Goal: Task Accomplishment & Management: Manage account settings

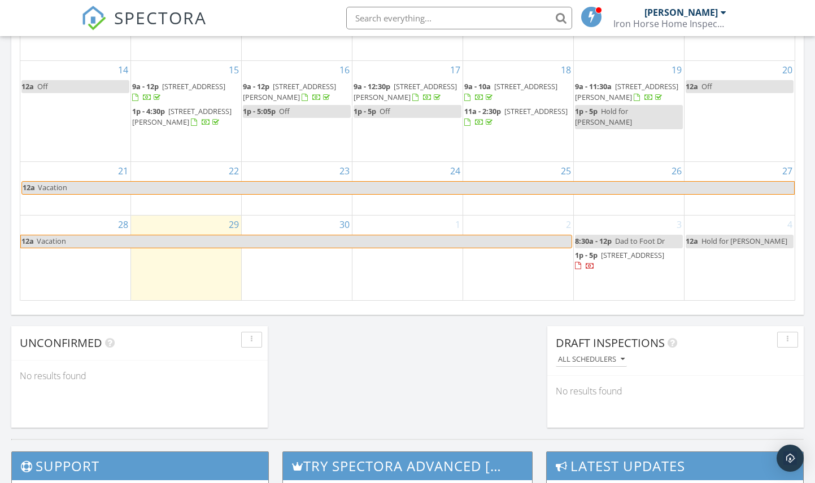
scroll to position [747, 0]
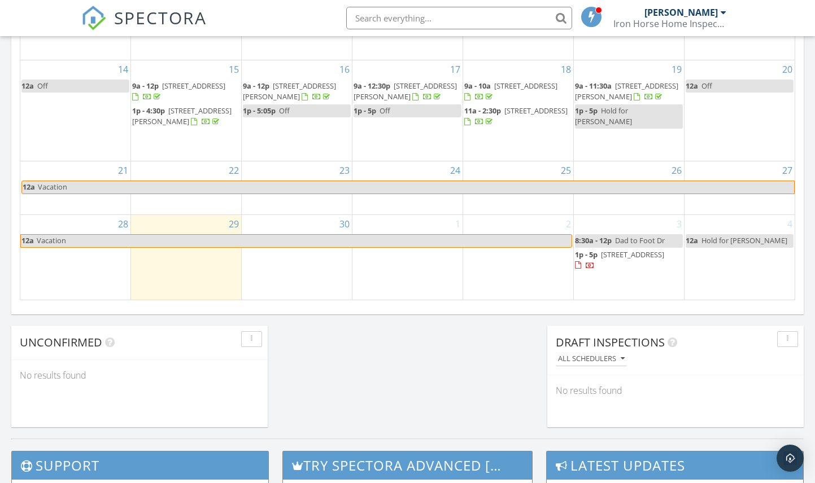
click at [731, 236] on span "Hold for Vineel" at bounding box center [744, 240] width 86 height 10
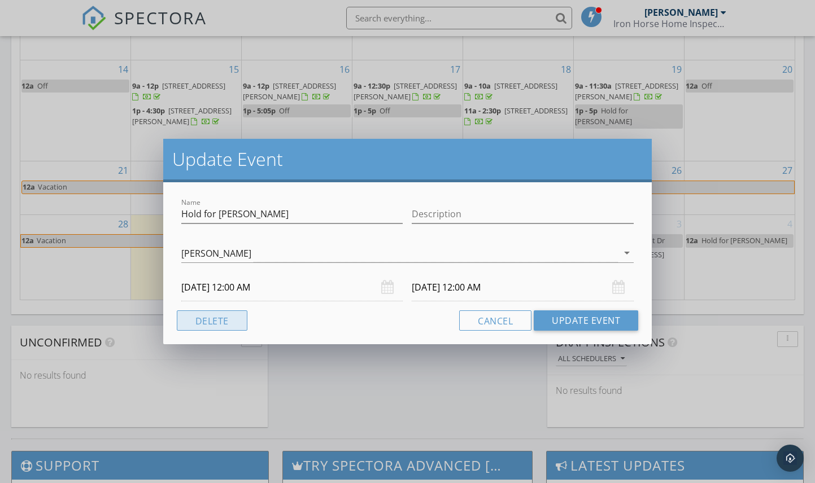
click at [233, 313] on button "Delete" at bounding box center [212, 321] width 71 height 20
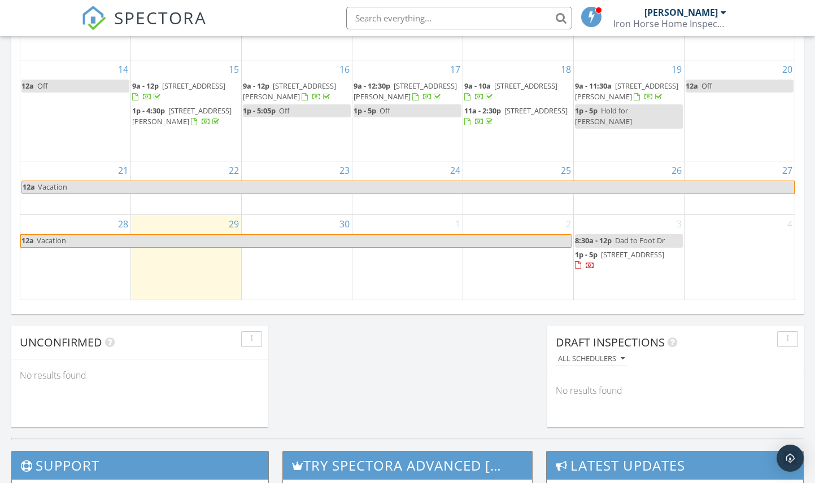
click at [737, 229] on div "4" at bounding box center [739, 257] width 110 height 84
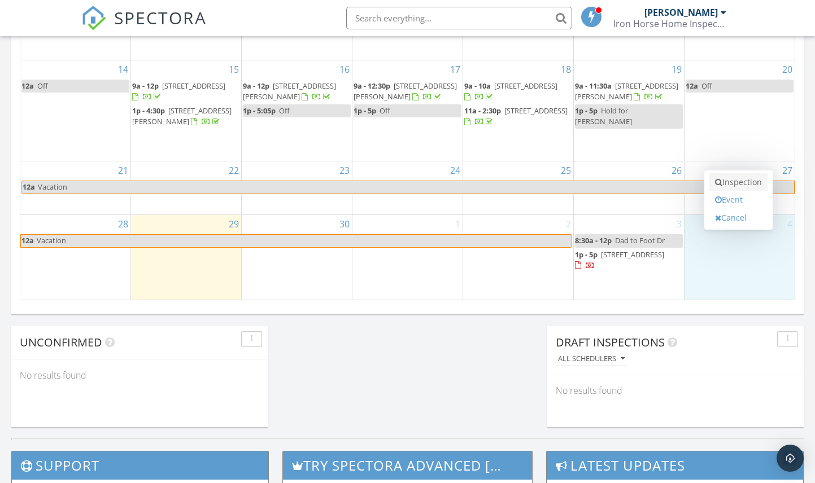
click at [729, 182] on link "Inspection" at bounding box center [738, 182] width 58 height 18
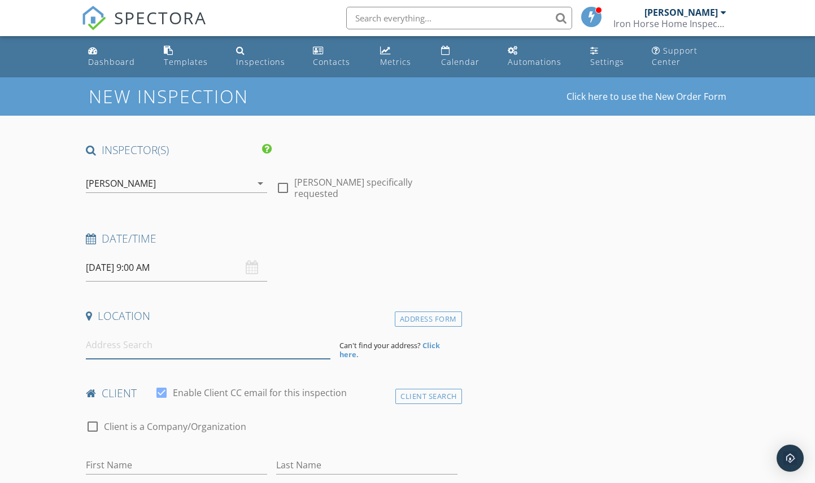
click at [204, 348] on input at bounding box center [208, 345] width 245 height 28
click at [176, 347] on input at bounding box center [208, 345] width 245 height 28
paste input "3850 Doubletrack Ln"
type input "3850 Doubletrack Ln, Castle Rock, CO, USA"
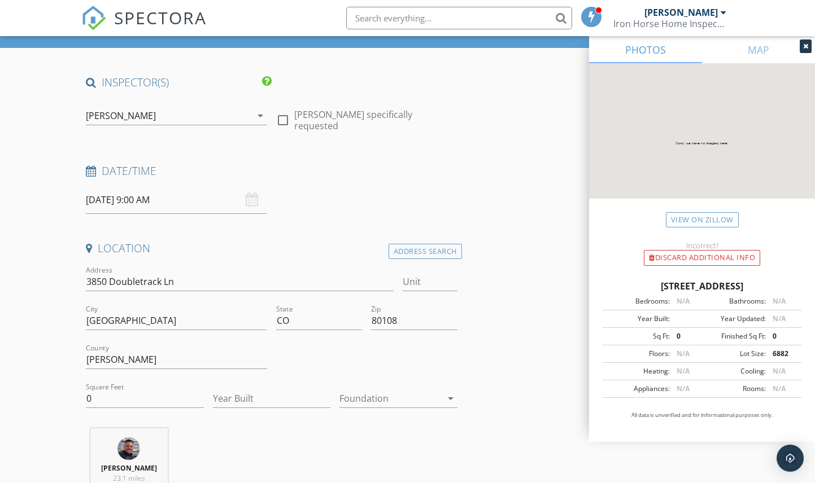
scroll to position [93, 0]
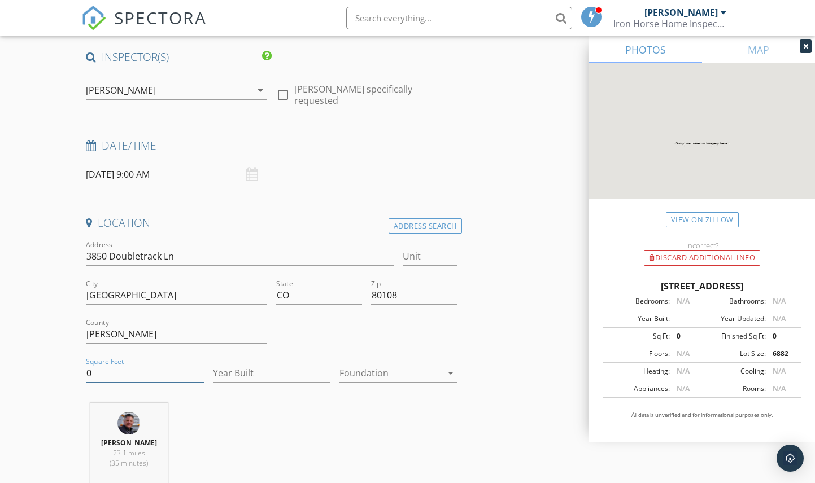
click at [138, 369] on input "0" at bounding box center [144, 373] width 117 height 19
type input "2500"
type input "2024"
click at [363, 369] on div at bounding box center [390, 373] width 102 height 18
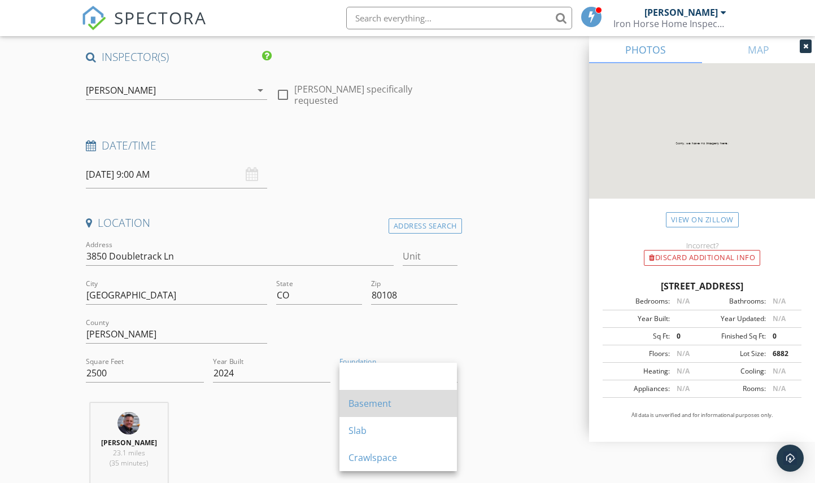
click at [355, 401] on div "Basement" at bounding box center [397, 404] width 99 height 14
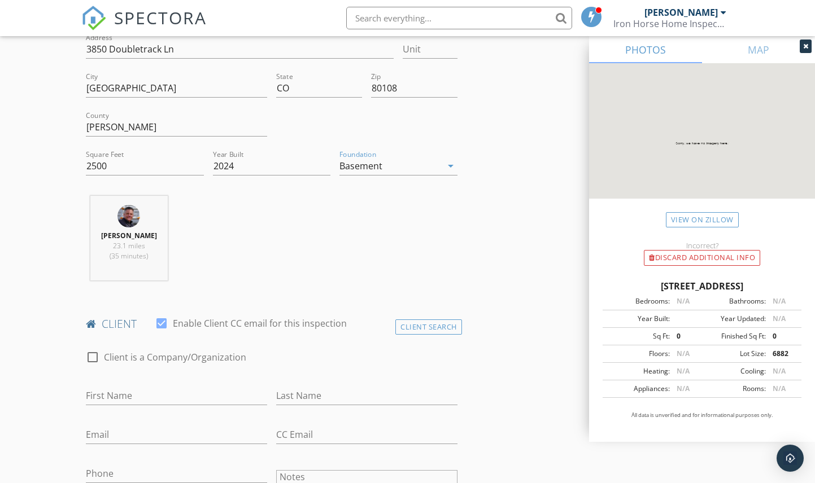
scroll to position [309, 0]
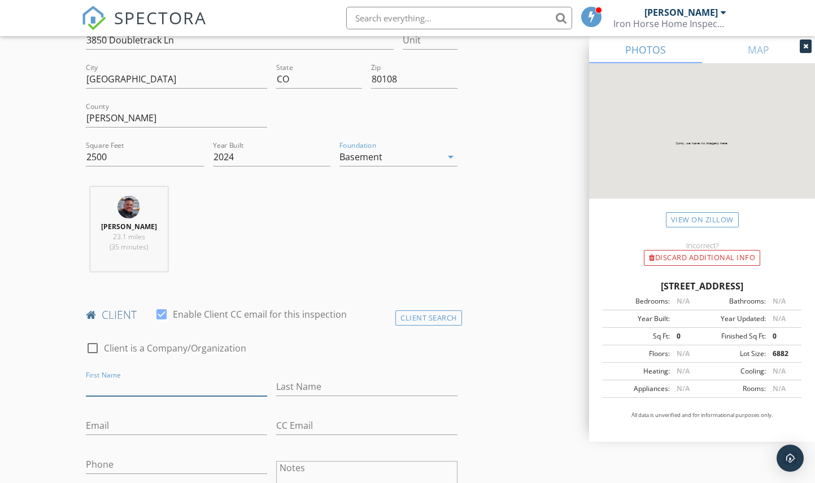
paste input "Vineel Kumar"
type input "Vineel Kumar"
paste input "Mamillapalli"
type input "Mamillapalli"
paste input "vmamillapalli20@gmail.com"
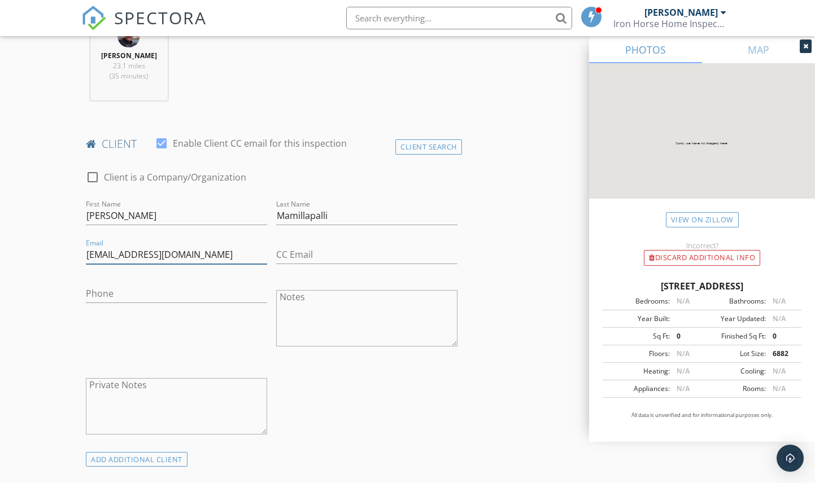
scroll to position [503, 0]
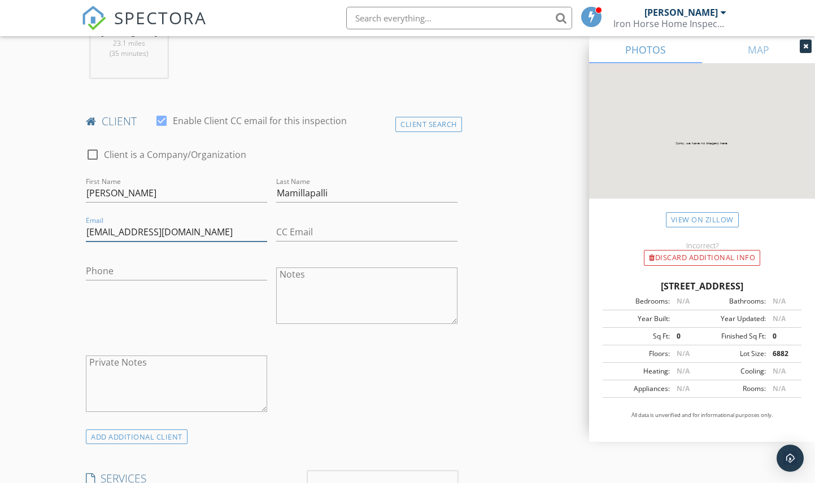
type input "vmamillapalli20@gmail.com"
type input "409-554-1438"
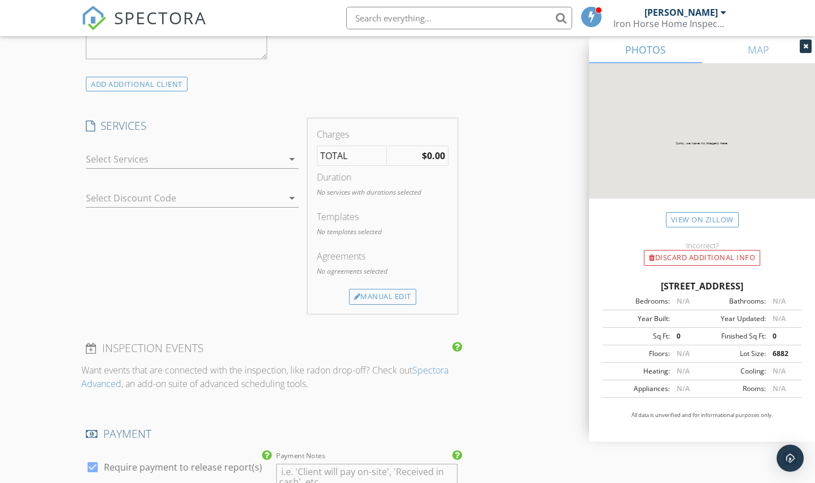
scroll to position [868, 0]
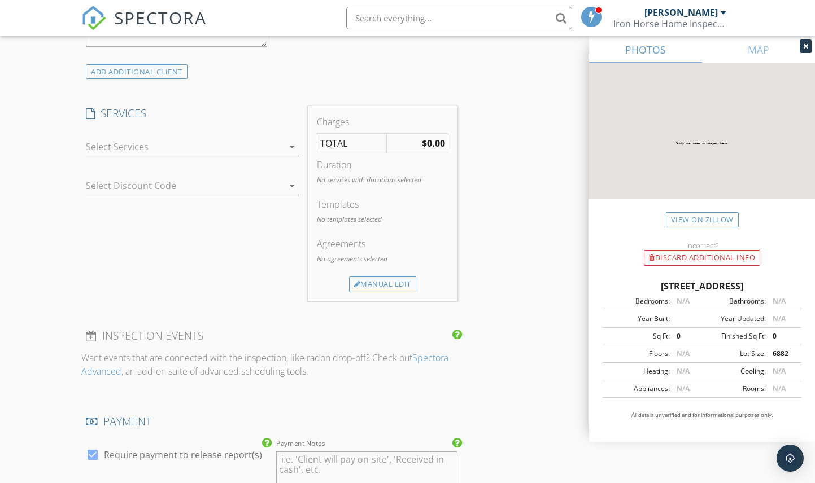
click at [163, 145] on div at bounding box center [184, 147] width 197 height 18
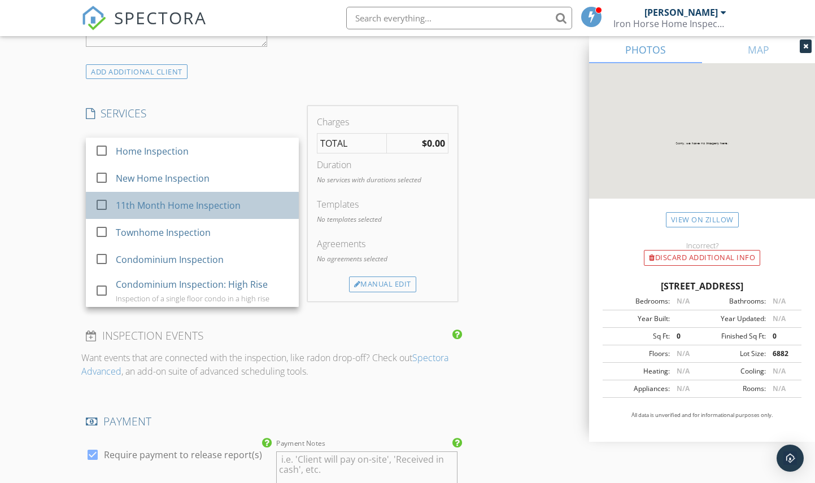
click at [154, 207] on div "11th Month Home Inspection" at bounding box center [178, 206] width 125 height 14
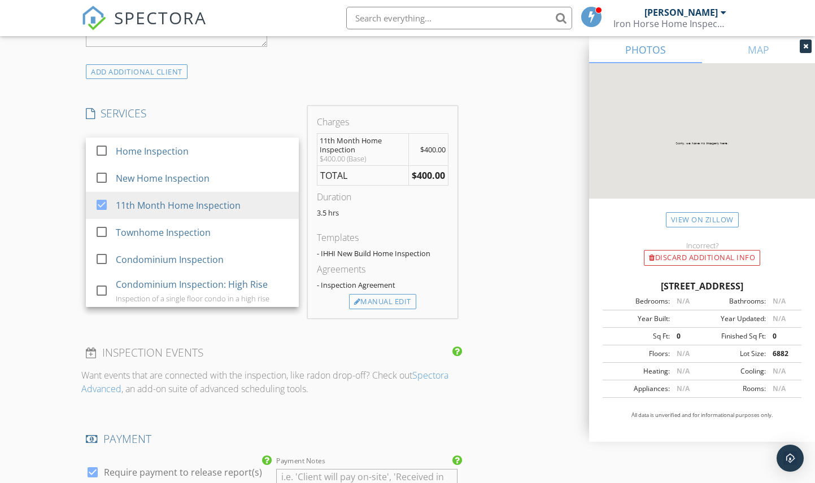
click at [51, 165] on div "New Inspection Click here to use the New Order Form INSPECTOR(S) check_box John…" at bounding box center [407, 189] width 815 height 1961
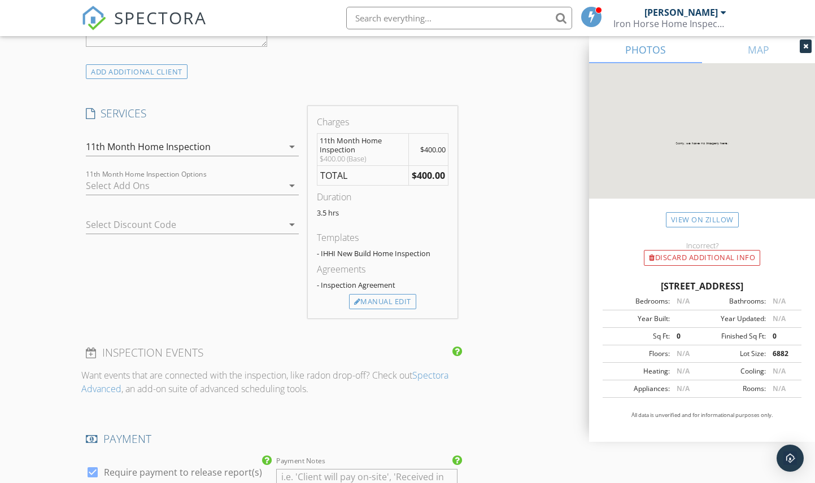
click at [103, 177] on div at bounding box center [184, 186] width 197 height 18
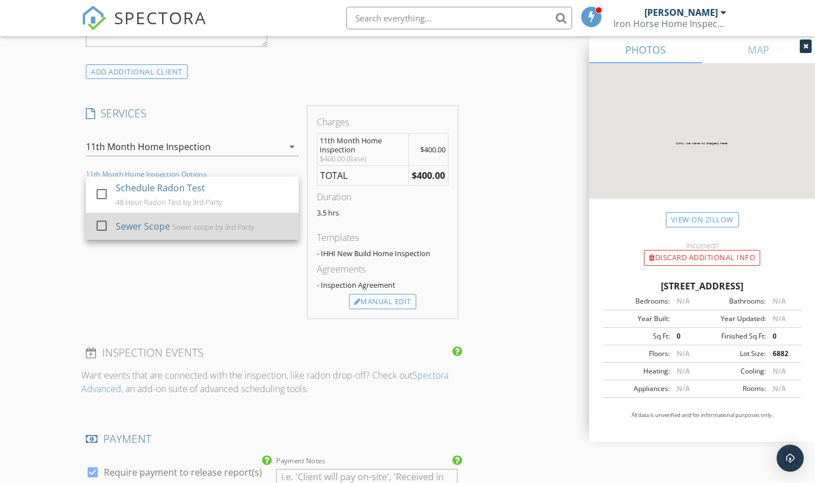
click at [97, 220] on div at bounding box center [101, 225] width 19 height 19
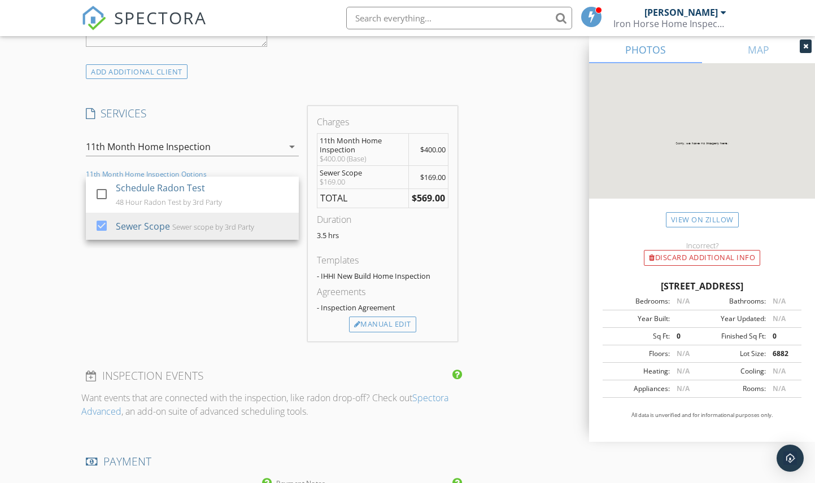
click at [56, 190] on div "New Inspection Click here to use the New Order Form INSPECTOR(S) check_box John…" at bounding box center [407, 201] width 815 height 1984
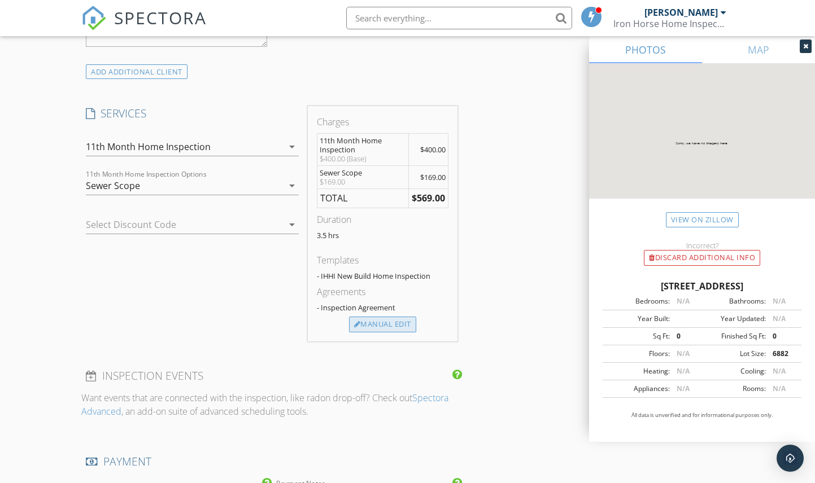
click at [365, 320] on div "Manual Edit" at bounding box center [382, 325] width 67 height 16
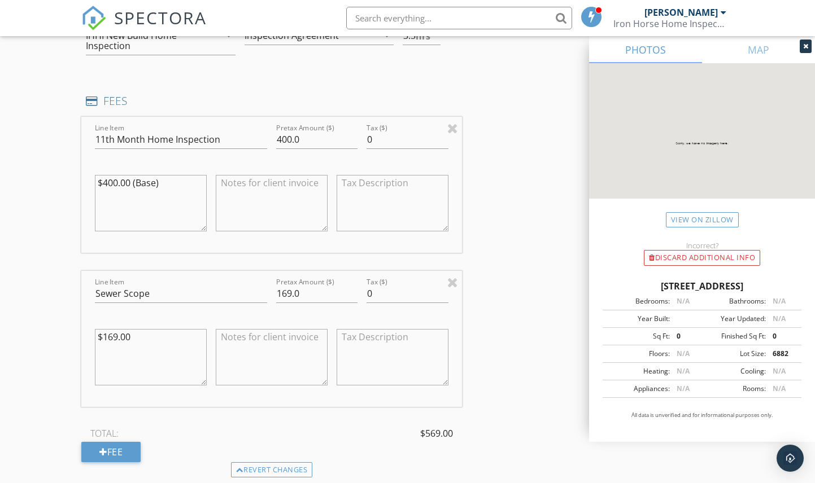
scroll to position [981, 0]
click at [110, 334] on textarea "$169.00" at bounding box center [151, 356] width 112 height 56
type textarea "$149.00"
click at [282, 290] on input "169.0" at bounding box center [316, 292] width 81 height 19
type input "149.0"
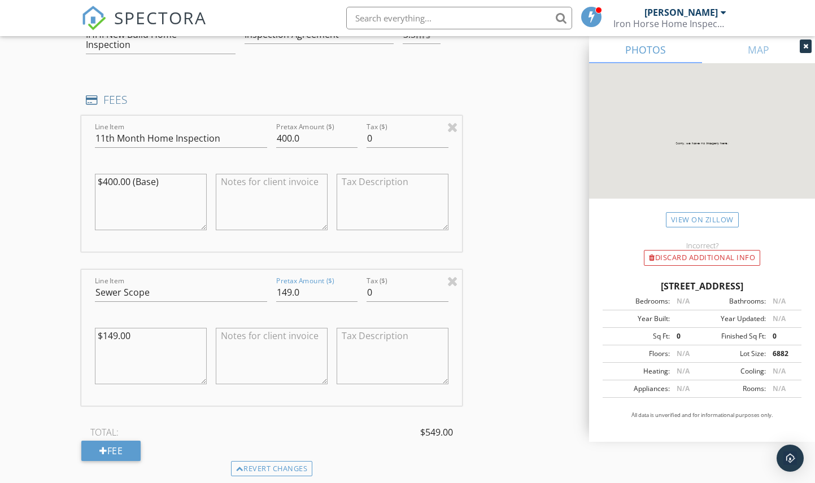
click at [53, 261] on div "New Inspection Click here to use the New Order Form INSPECTOR(S) check_box John…" at bounding box center [407, 212] width 815 height 2231
click at [191, 181] on textarea "$400.00 (Base)" at bounding box center [151, 202] width 112 height 56
type textarea "$400.00 (Base) -$50 (Friends of IHHI Discount)"
drag, startPoint x: 289, startPoint y: 135, endPoint x: 277, endPoint y: 135, distance: 12.4
click at [277, 135] on input "400.0" at bounding box center [316, 138] width 81 height 19
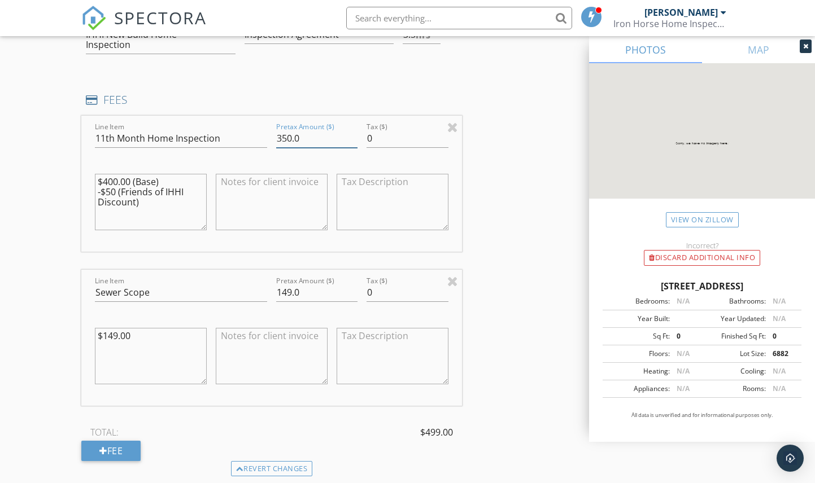
type input "350.0"
click at [494, 162] on div "INSPECTOR(S) check_box John Phillips PRIMARY John Phillips arrow_drop_down chec…" at bounding box center [407, 231] width 652 height 2139
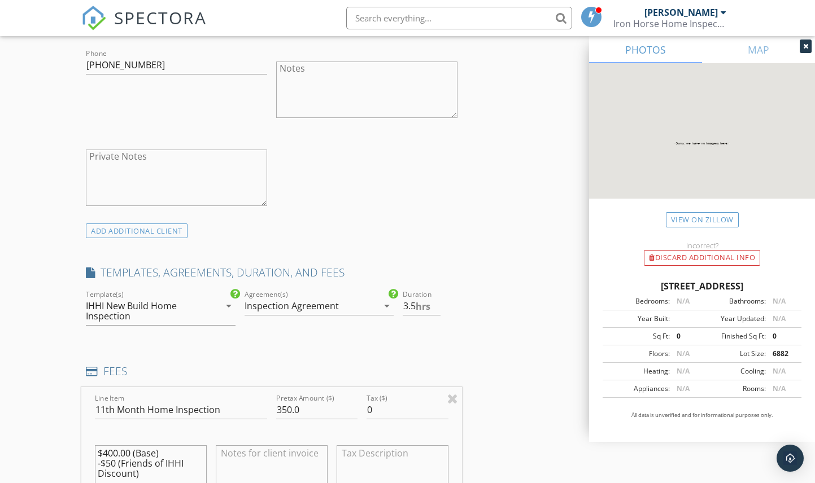
scroll to position [863, 0]
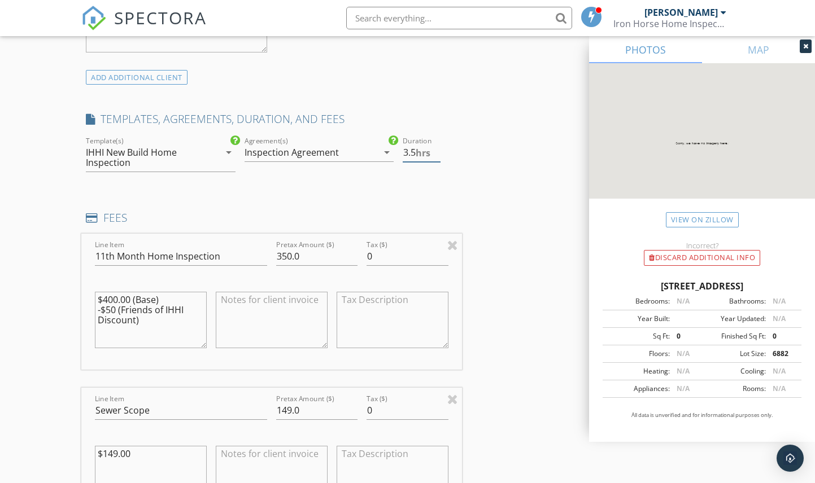
type input "3"
click at [438, 156] on input "3" at bounding box center [421, 152] width 37 height 19
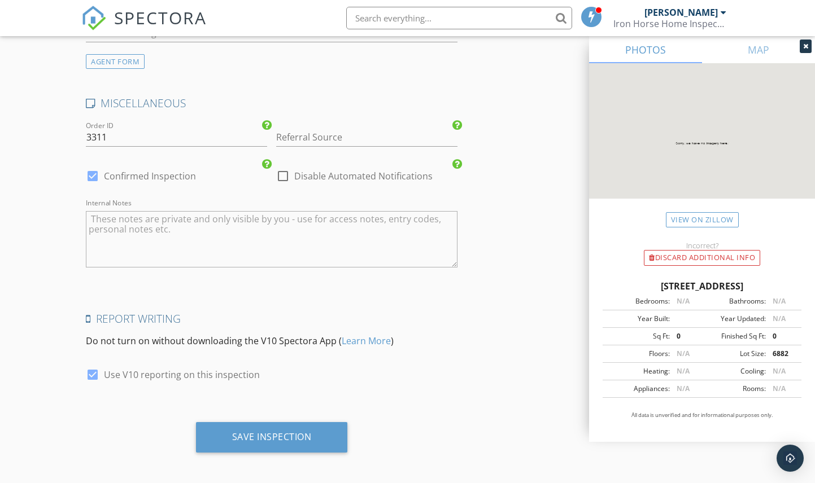
scroll to position [1820, 0]
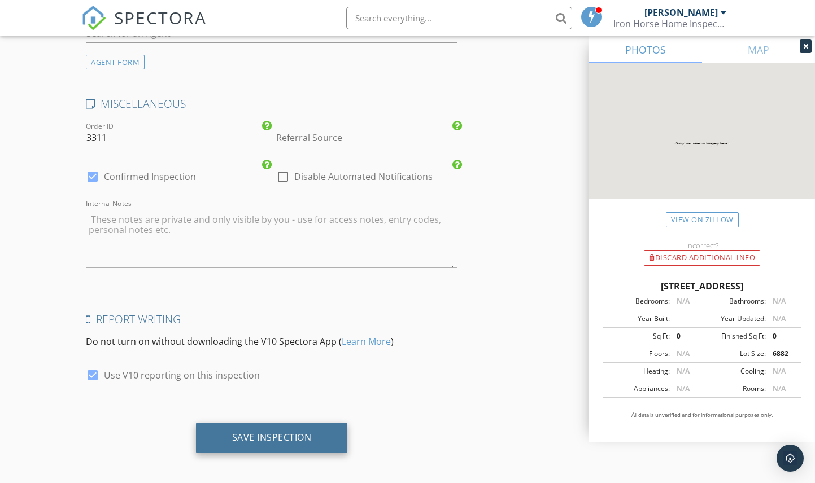
click at [283, 425] on div "Save Inspection" at bounding box center [272, 438] width 152 height 30
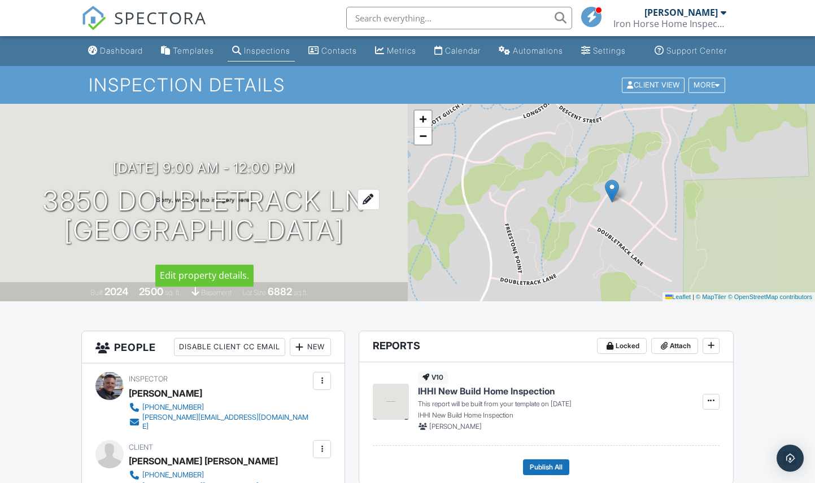
drag, startPoint x: 38, startPoint y: 181, endPoint x: 368, endPoint y: 235, distance: 333.6
click at [368, 235] on div "10/04/2025 9:00 am - 12:00 pm 3850 Doubletrack Ln Castle Rock, CO 80108" at bounding box center [204, 202] width 408 height 85
copy div "10/04/2025 9:00 am - 12:00 pm 3850 Doubletrack Ln Castle Rock, CO 80108"
click at [122, 55] on div "Dashboard" at bounding box center [121, 51] width 43 height 10
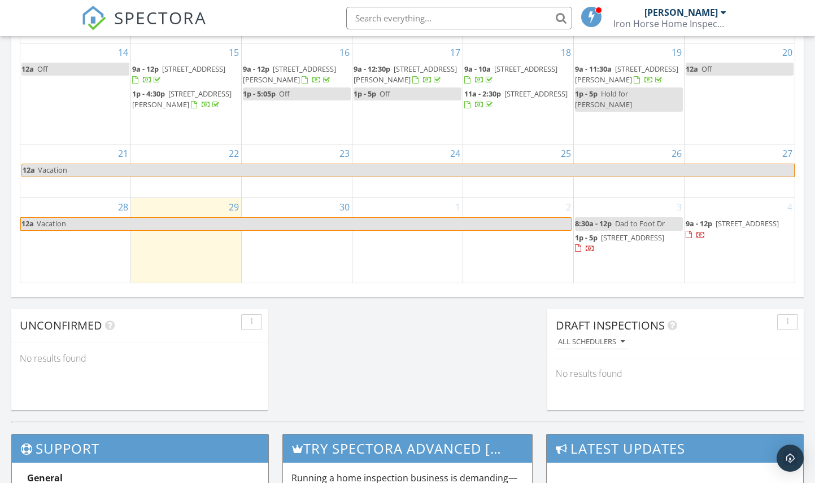
scroll to position [759, 0]
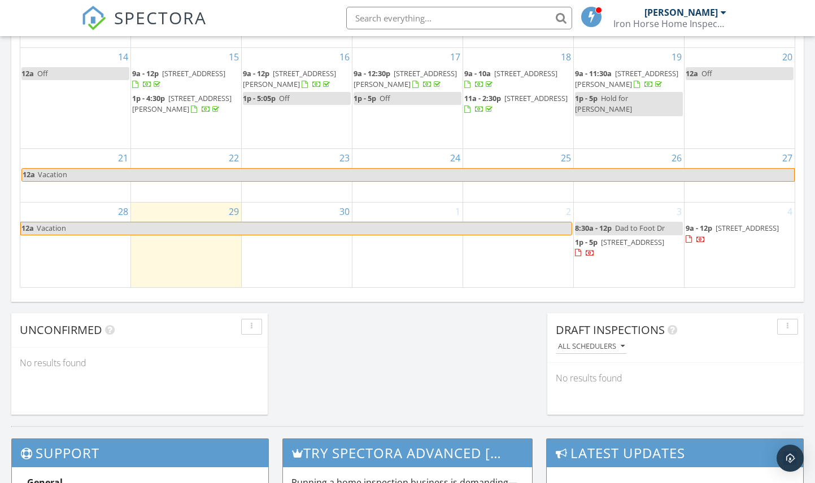
click at [716, 264] on div "4 9a - 12p 3850 Doubletrack Ln, Castle Rock 80108" at bounding box center [739, 245] width 110 height 84
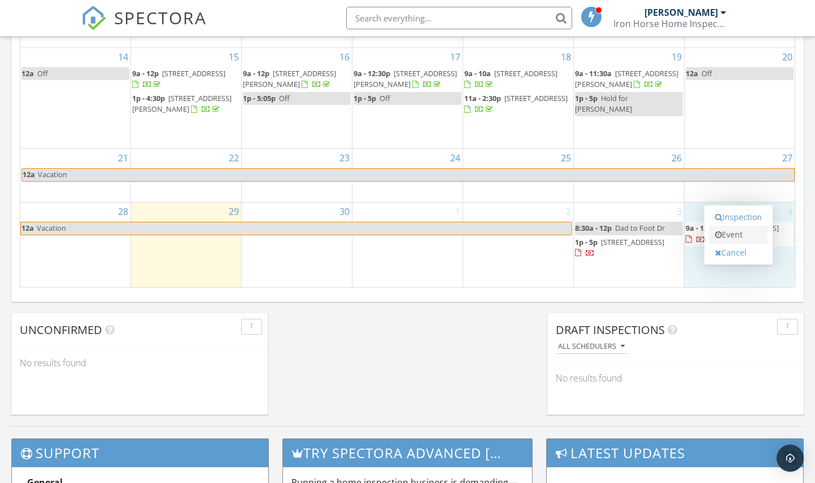
click at [727, 232] on link "Event" at bounding box center [738, 235] width 58 height 18
select select "9"
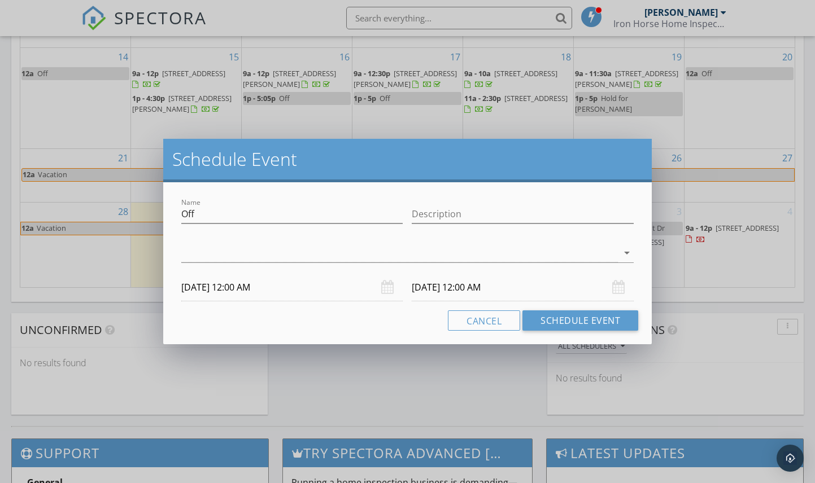
click at [239, 286] on input "10/04/2025 12:00 AM" at bounding box center [292, 288] width 222 height 28
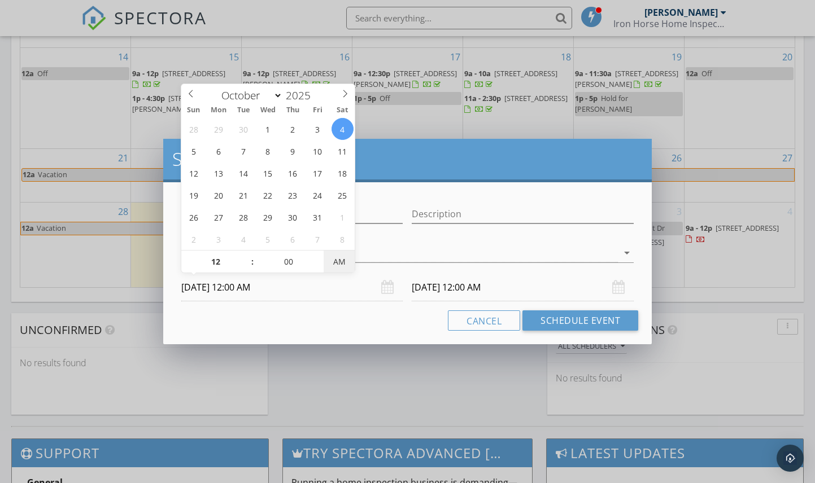
type input "10/04/2025 12:00 PM"
type input "10/05/2025 12:00 PM"
type input "01"
type input "10/04/2025 1:00 PM"
click at [246, 256] on span at bounding box center [247, 256] width 8 height 11
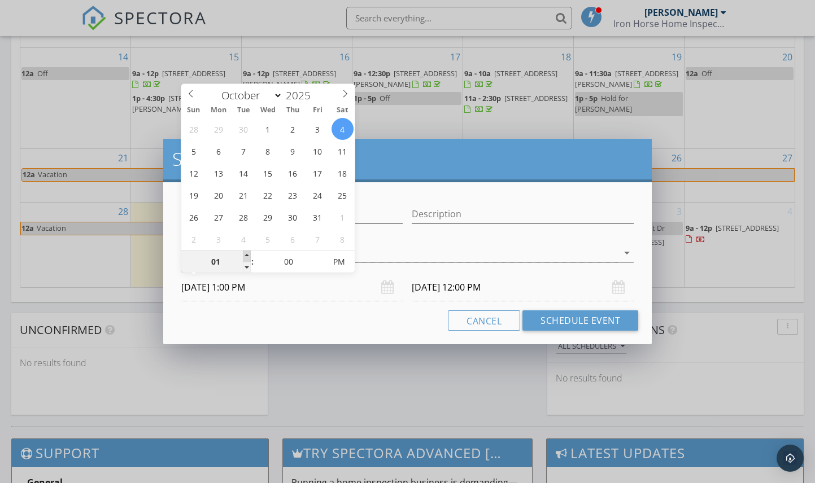
type input "10/05/2025 1:00 PM"
click at [327, 328] on div "Cancel Schedule Event" at bounding box center [408, 321] width 462 height 20
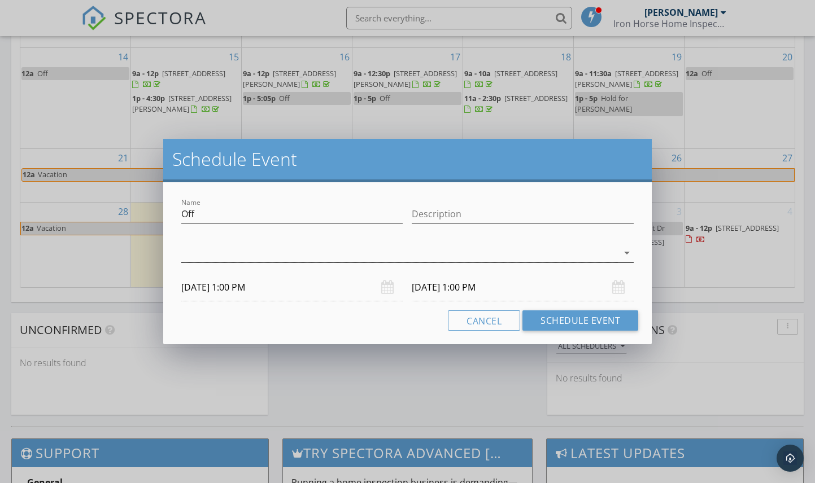
click at [269, 258] on div at bounding box center [399, 253] width 437 height 19
click at [196, 258] on div at bounding box center [196, 259] width 19 height 19
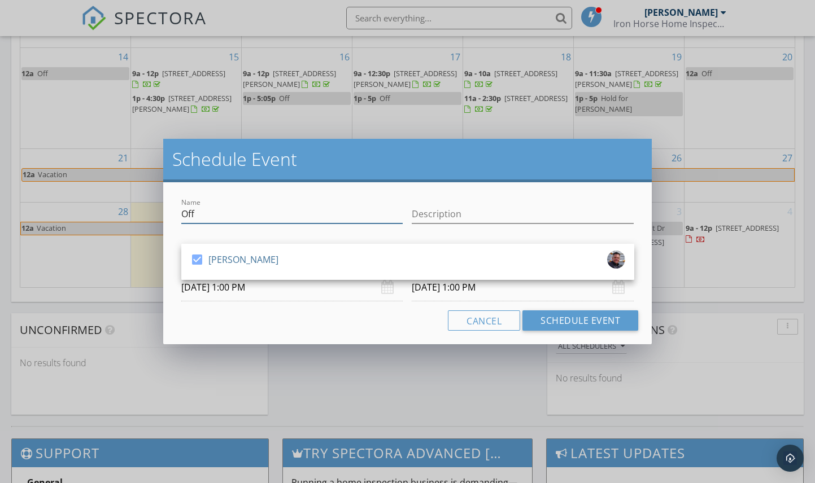
click at [208, 220] on input "Off" at bounding box center [292, 214] width 222 height 19
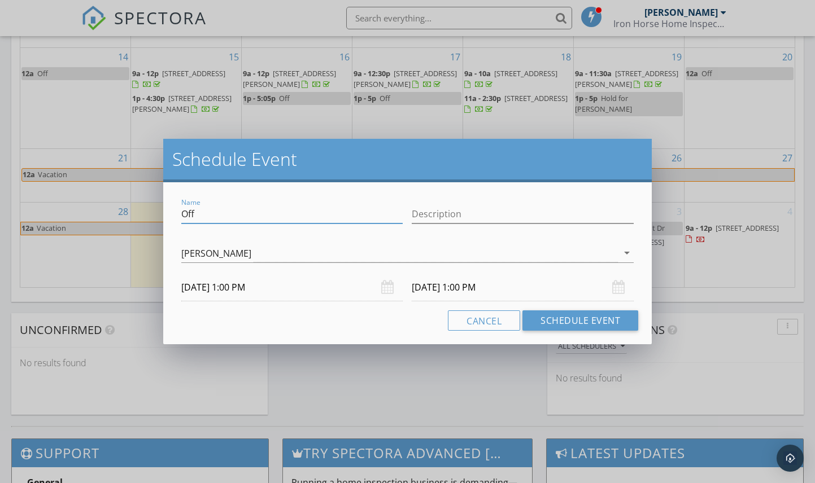
click at [208, 220] on input "Off" at bounding box center [292, 214] width 222 height 19
type input "Hold for Shauna"
click at [349, 312] on div "Cancel Schedule Event" at bounding box center [408, 321] width 462 height 20
click at [478, 290] on input "10/05/2025 1:00 PM" at bounding box center [523, 288] width 222 height 28
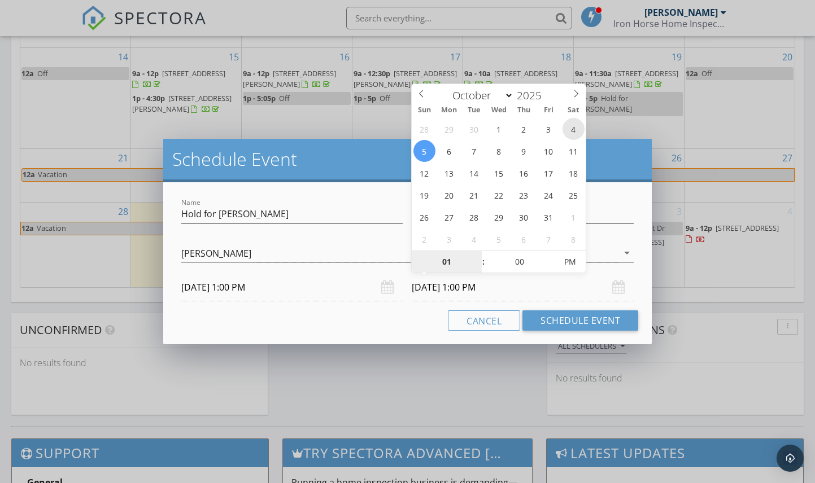
type input "10/04/2025 1:00 PM"
type input "02"
type input "10/04/2025 2:00 PM"
click at [479, 253] on span at bounding box center [478, 256] width 8 height 11
type input "03"
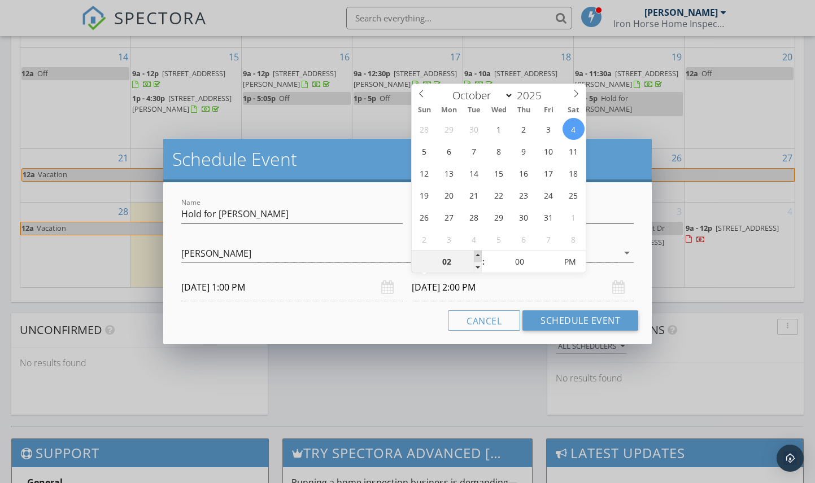
type input "10/04/2025 3:00 PM"
click at [479, 253] on span at bounding box center [478, 256] width 8 height 11
type input "04"
type input "10/04/2025 4:00 PM"
click at [479, 253] on span at bounding box center [478, 256] width 8 height 11
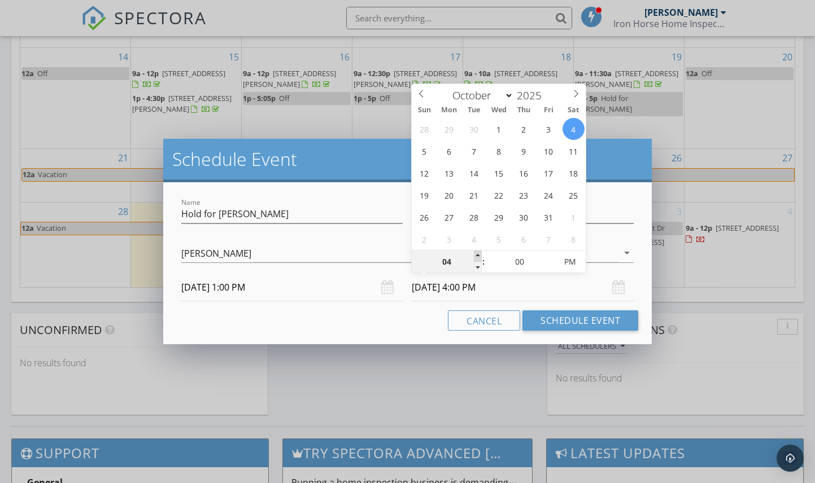
type input "05"
type input "10/04/2025 5:00 PM"
click at [479, 253] on span at bounding box center [478, 256] width 8 height 11
click at [405, 328] on div "Cancel Schedule Event" at bounding box center [408, 321] width 462 height 20
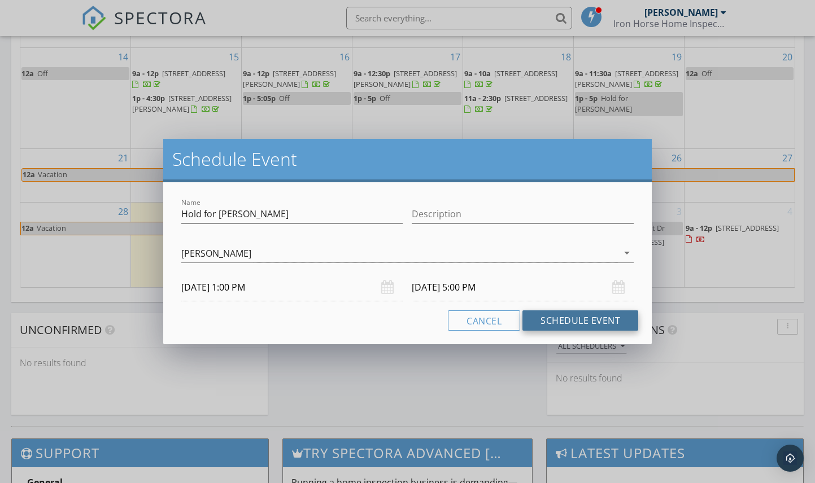
click at [560, 316] on button "Schedule Event" at bounding box center [580, 321] width 116 height 20
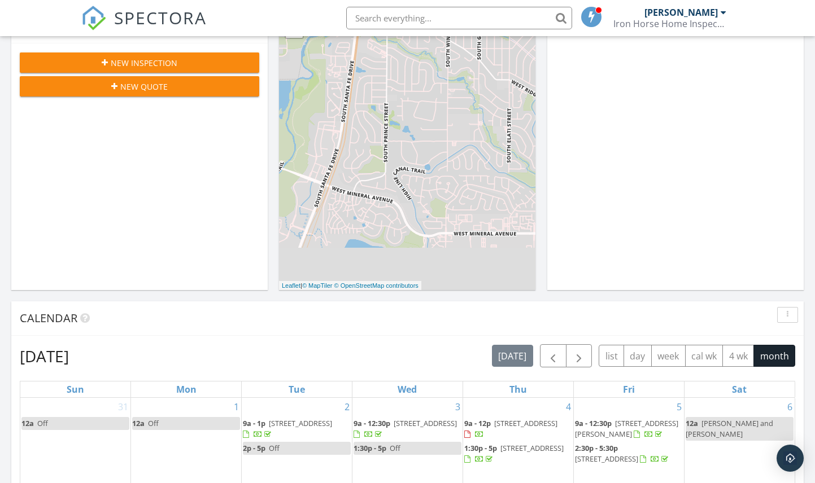
scroll to position [207, 0]
click at [583, 353] on span "button" at bounding box center [579, 356] width 14 height 14
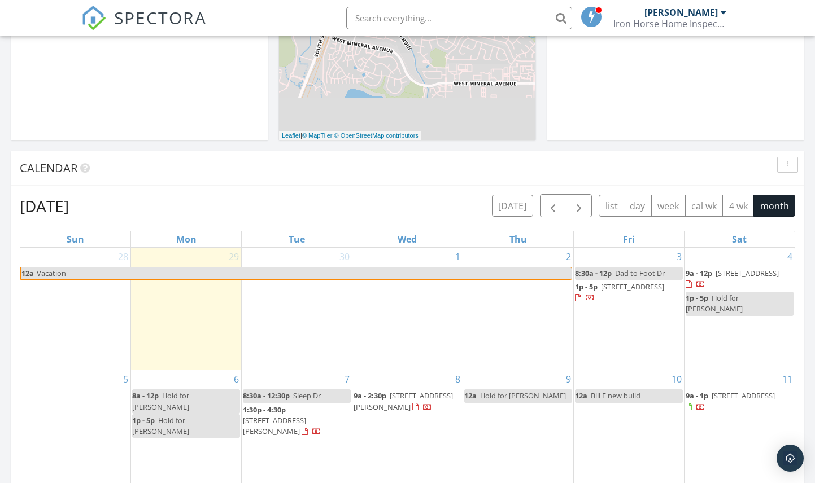
scroll to position [475, 0]
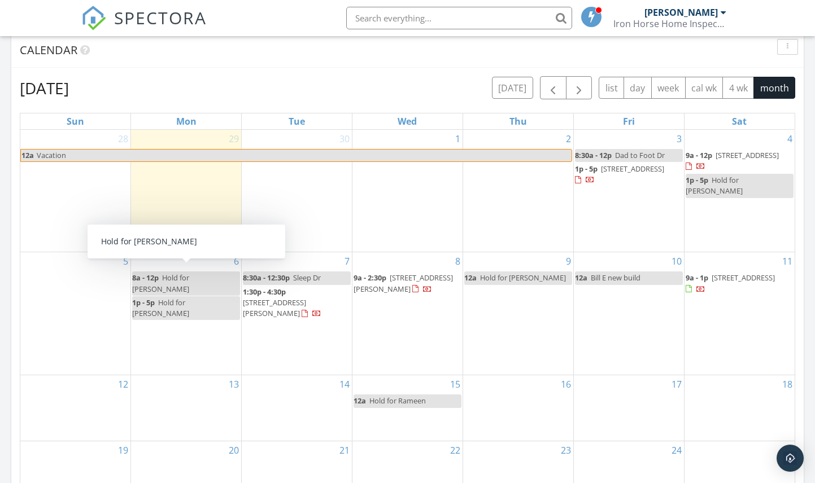
click at [172, 298] on span "Hold for Shivam" at bounding box center [160, 308] width 57 height 21
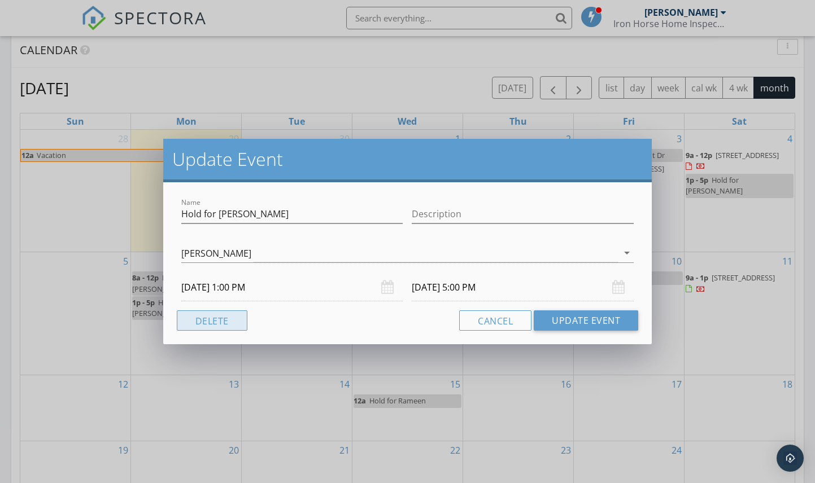
click at [202, 315] on button "Delete" at bounding box center [212, 321] width 71 height 20
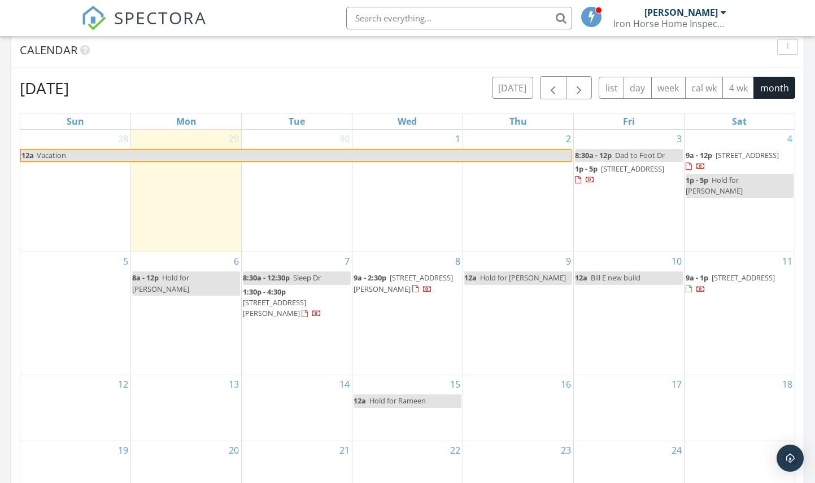
click at [172, 272] on div "6 8a - 12p Hold for Robyn" at bounding box center [186, 313] width 110 height 123
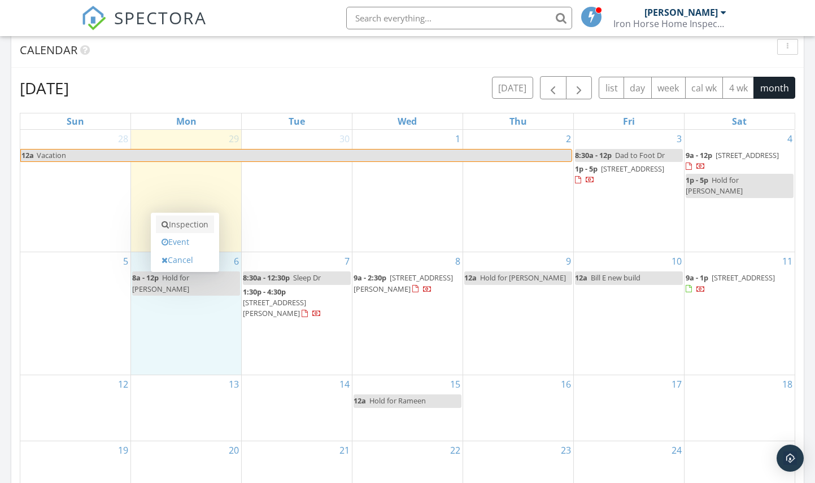
click at [187, 224] on link "Inspection" at bounding box center [185, 225] width 58 height 18
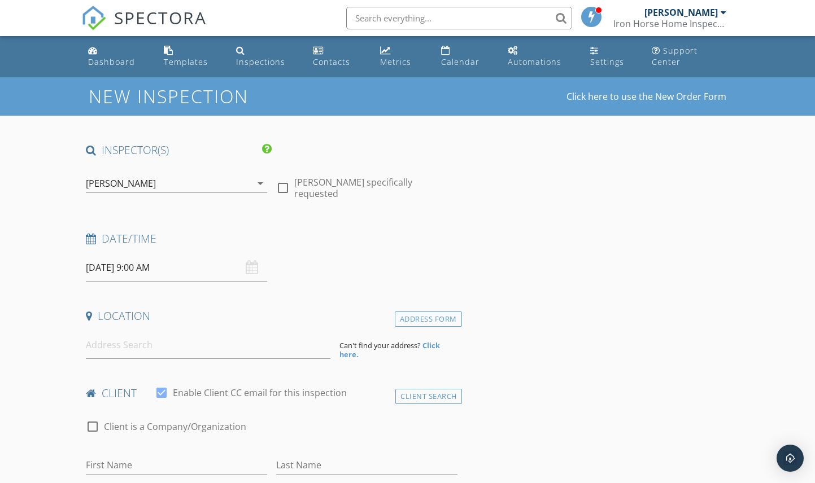
click at [150, 268] on input "[DATE] 9:00 AM" at bounding box center [176, 268] width 181 height 28
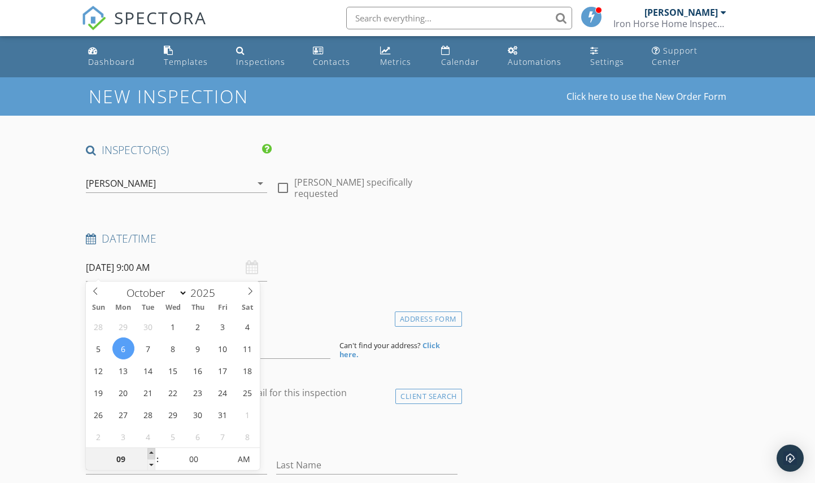
type input "10"
type input "[DATE] 10:00 AM"
click at [152, 451] on span at bounding box center [151, 453] width 8 height 11
type input "11"
type input "[DATE] 11:00 AM"
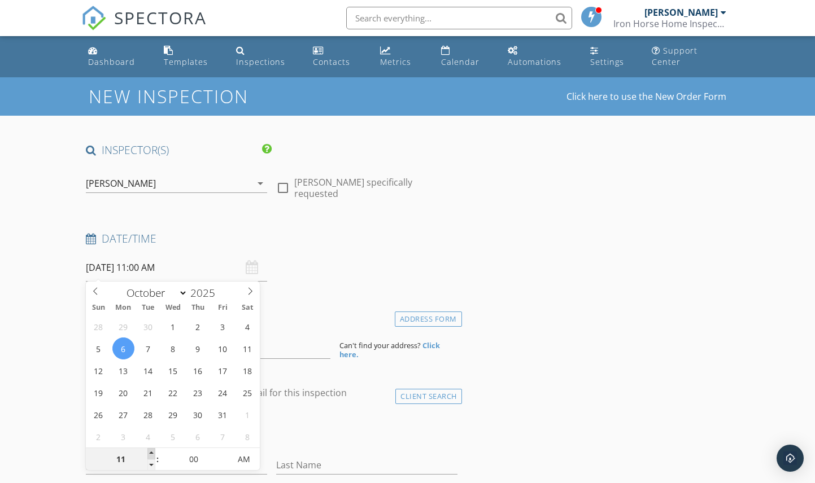
click at [152, 451] on span at bounding box center [151, 453] width 8 height 11
type input "12"
type input "[DATE] 12:00 PM"
click at [152, 451] on span at bounding box center [151, 453] width 8 height 11
type input "01"
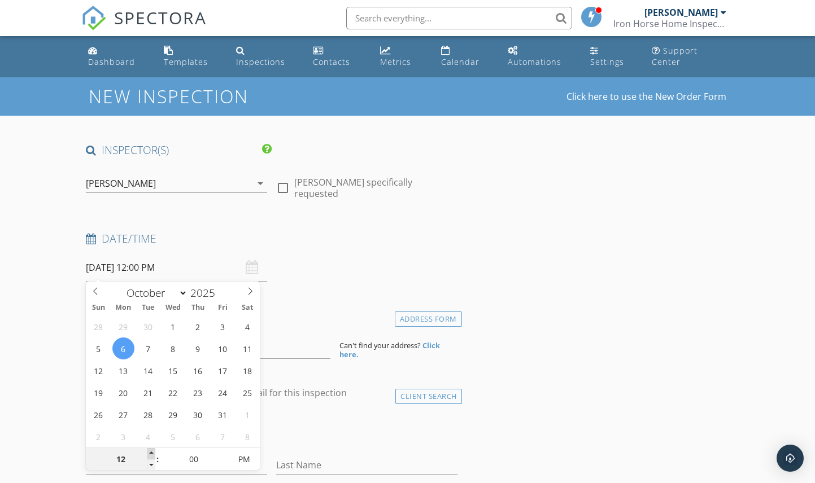
type input "[DATE] 1:00 PM"
click at [152, 451] on span at bounding box center [151, 453] width 8 height 11
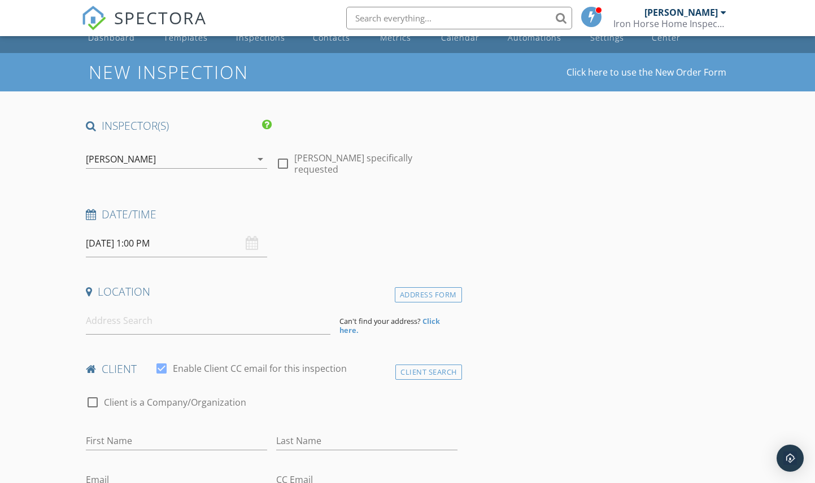
scroll to position [33, 0]
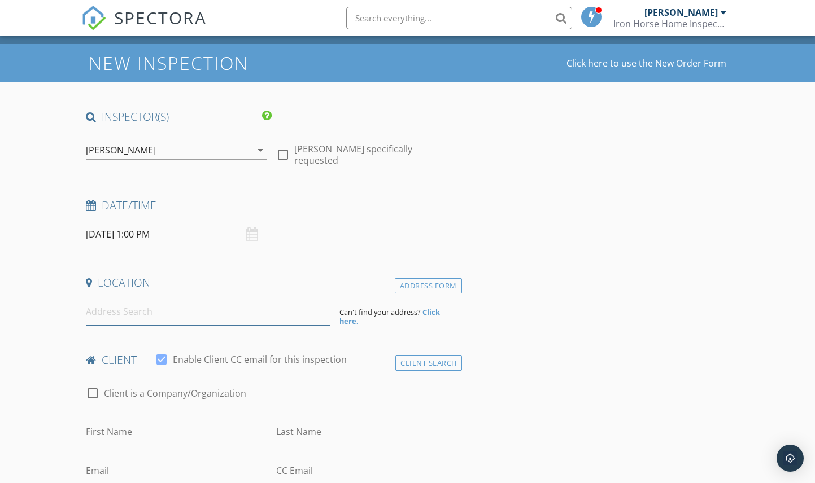
click at [289, 303] on input at bounding box center [208, 312] width 245 height 28
paste input "11552 toccata trail"
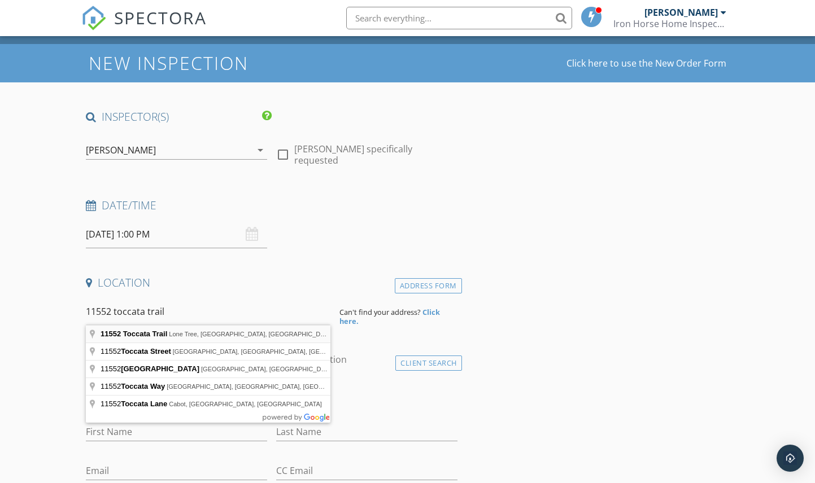
type input "11552 Toccata Trail, Lone Tree, CO, USA"
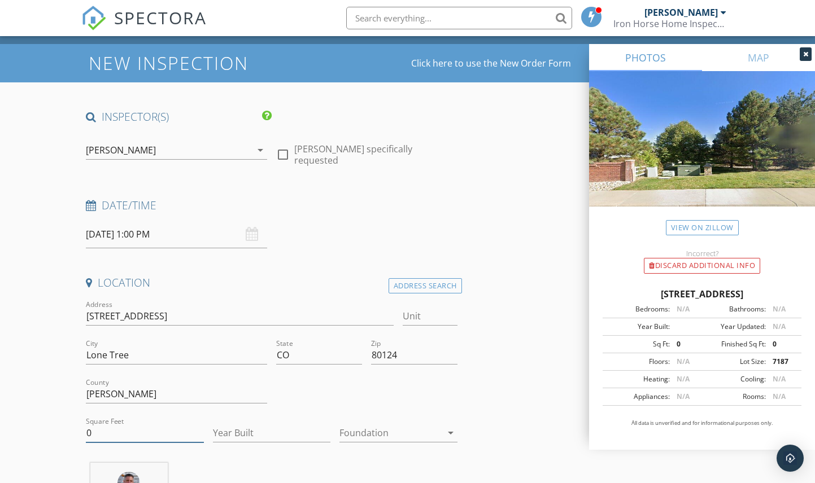
click at [113, 433] on input "0" at bounding box center [144, 433] width 117 height 19
type input "3000"
click at [254, 436] on input "Year Built" at bounding box center [271, 433] width 117 height 19
type input "2024"
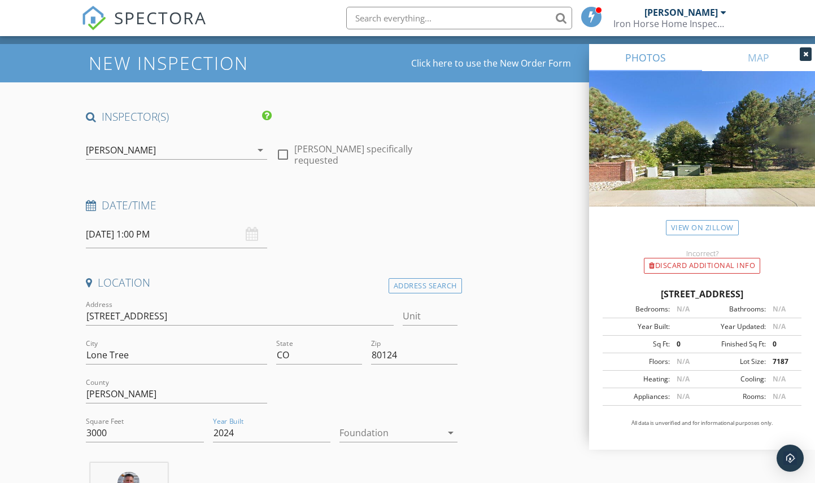
click at [396, 434] on div at bounding box center [390, 433] width 102 height 18
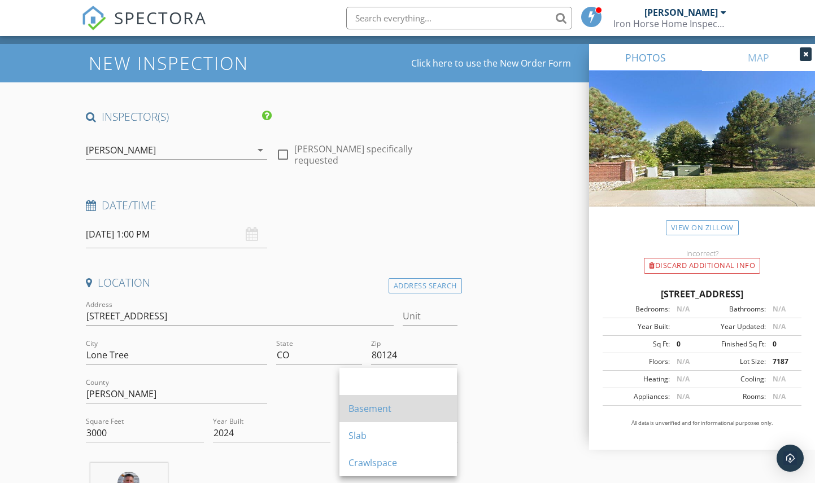
click at [386, 409] on div "Basement" at bounding box center [397, 409] width 99 height 14
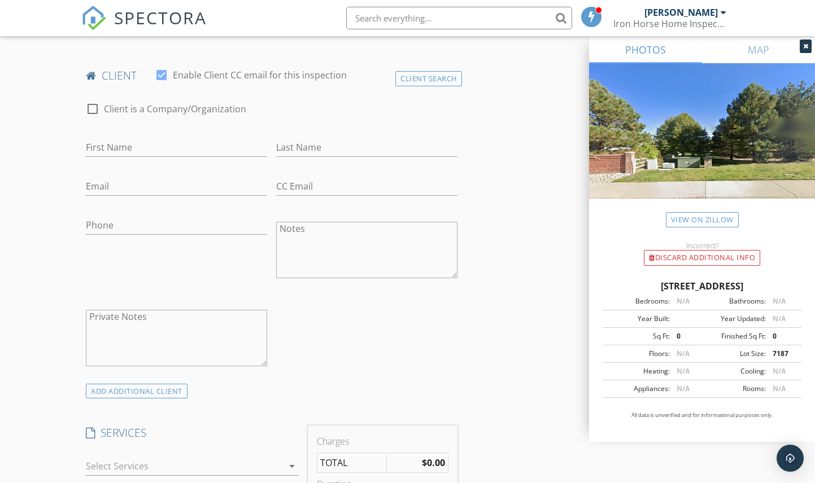
scroll to position [513, 0]
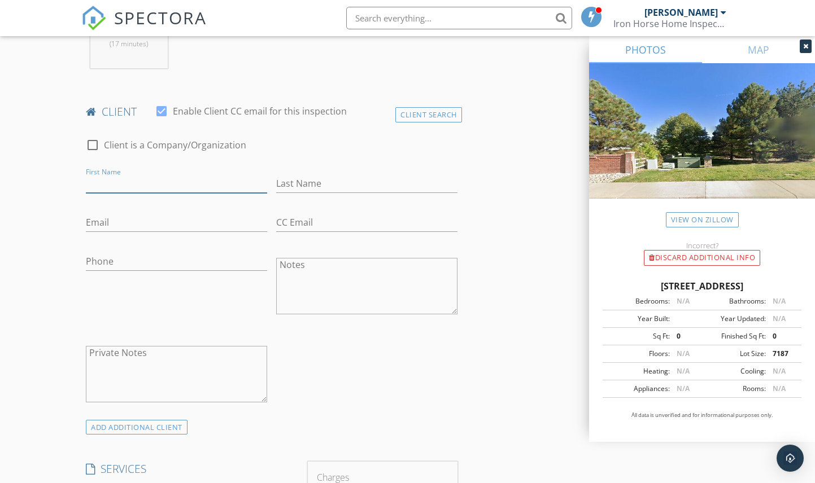
paste input "Shivam Chhatwal"
click at [167, 180] on input "Shivam Chhatwal" at bounding box center [176, 183] width 181 height 19
type input "Shivam"
paste input "Chhatwal"
type input "Chhatwal"
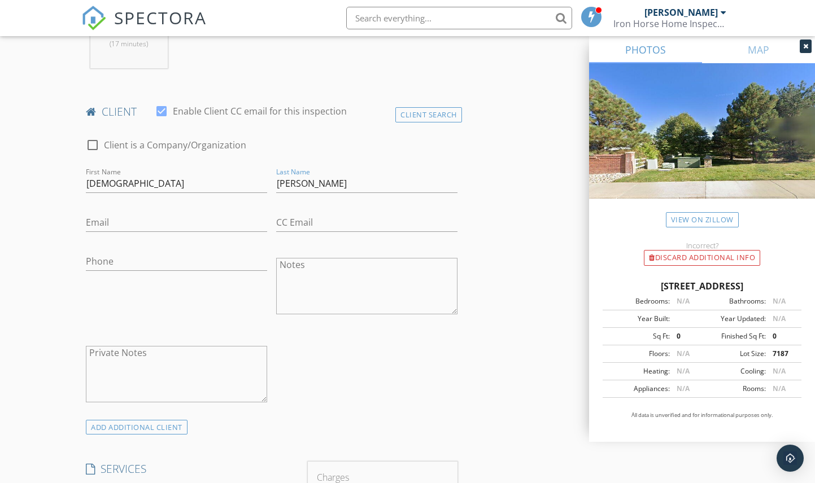
click at [167, 270] on div "Phone" at bounding box center [176, 267] width 181 height 30
type input "972-207-0591"
click at [437, 381] on div "check_box_outline_blank Client is a Company/Organization First Name Shivam Last…" at bounding box center [271, 273] width 380 height 293
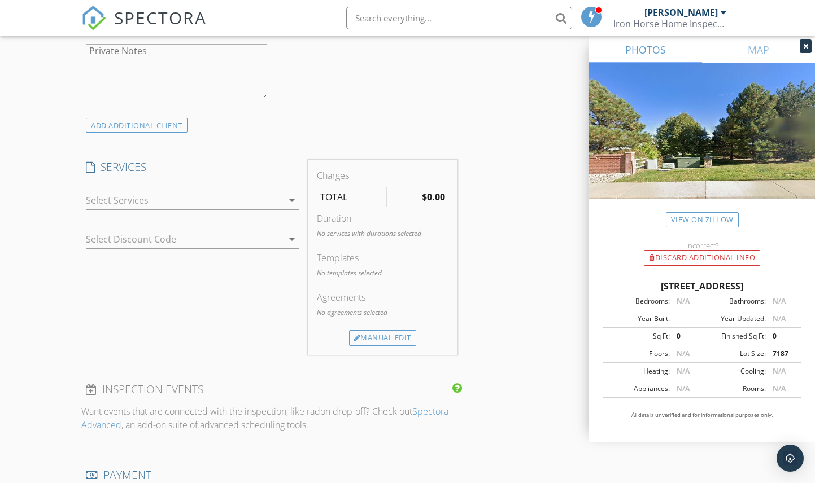
scroll to position [807, 0]
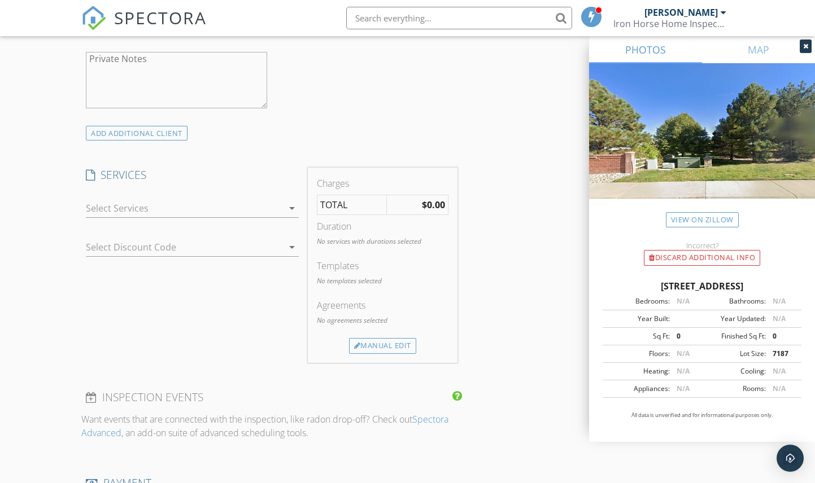
click at [196, 211] on div at bounding box center [184, 208] width 197 height 18
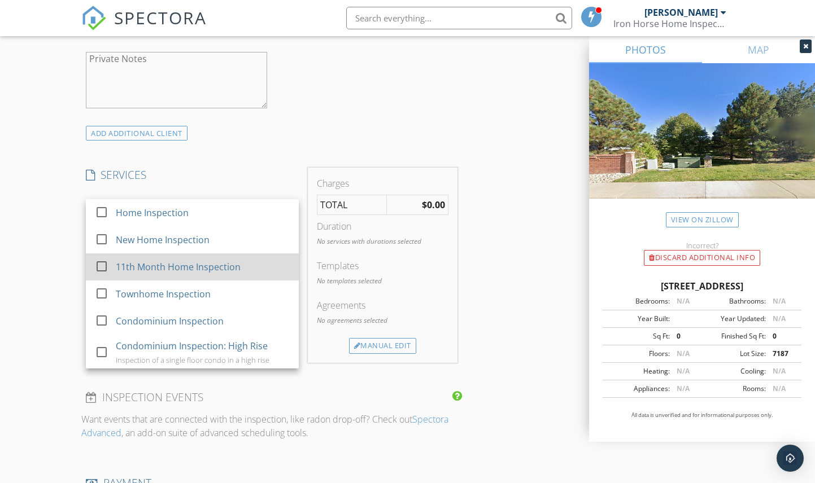
click at [178, 263] on div "11th Month Home Inspection" at bounding box center [178, 267] width 125 height 14
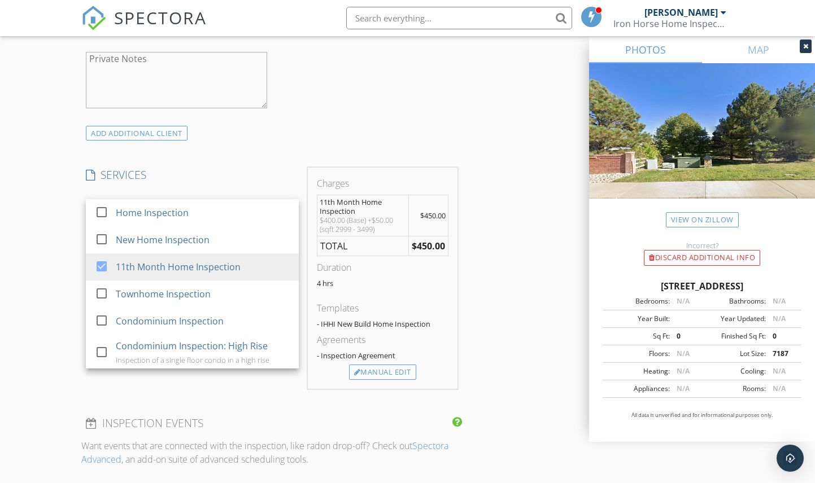
click at [35, 233] on div "New Inspection Click here to use the New Order Form INSPECTOR(S) check_box John…" at bounding box center [407, 255] width 815 height 1970
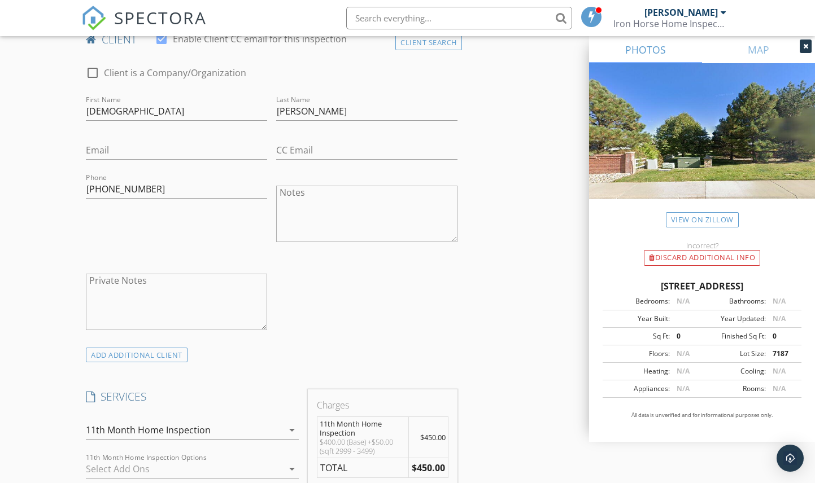
scroll to position [583, 0]
paste input "Shivam27@gmail.com"
type input "Shivam27@gmail.com"
click at [41, 204] on div "New Inspection Click here to use the New Order Form INSPECTOR(S) check_box John…" at bounding box center [407, 479] width 815 height 1970
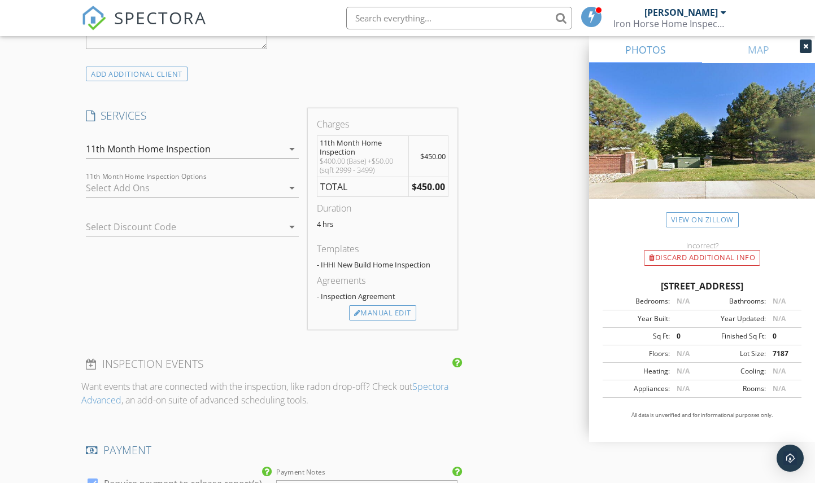
scroll to position [878, 0]
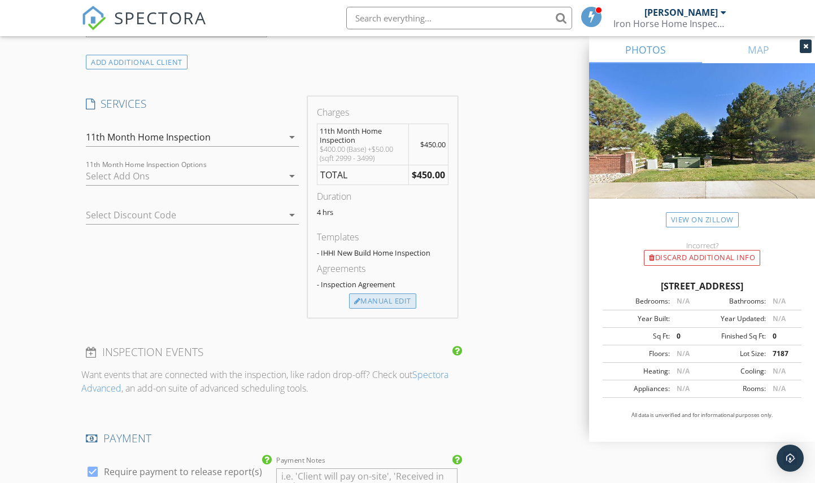
click at [374, 301] on div "Manual Edit" at bounding box center [382, 302] width 67 height 16
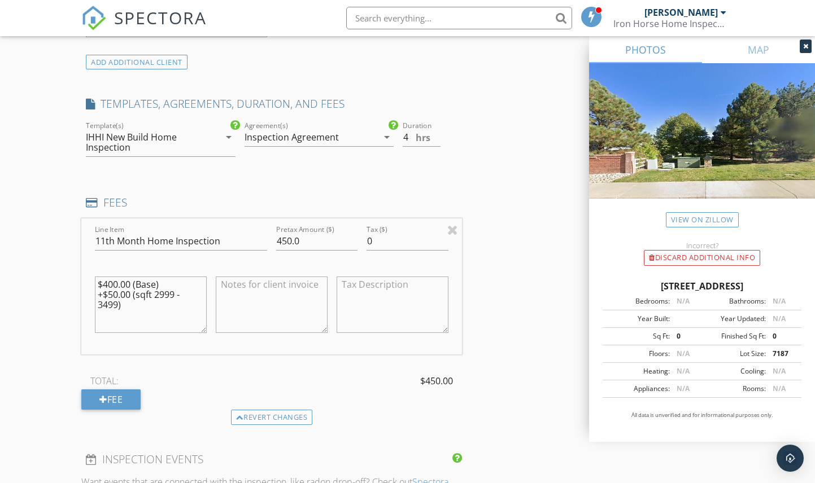
click at [151, 308] on textarea "$400.00 (Base) +$50.00 (sqft 2999 - 3499)" at bounding box center [151, 305] width 112 height 56
type textarea "$400.00 (Base) +$50.00 (sqft 2999 - 3499) -$75 (Friends of IHHI Discount)"
click at [282, 239] on input "450.0" at bounding box center [316, 241] width 81 height 19
drag, startPoint x: 275, startPoint y: 238, endPoint x: 285, endPoint y: 239, distance: 9.6
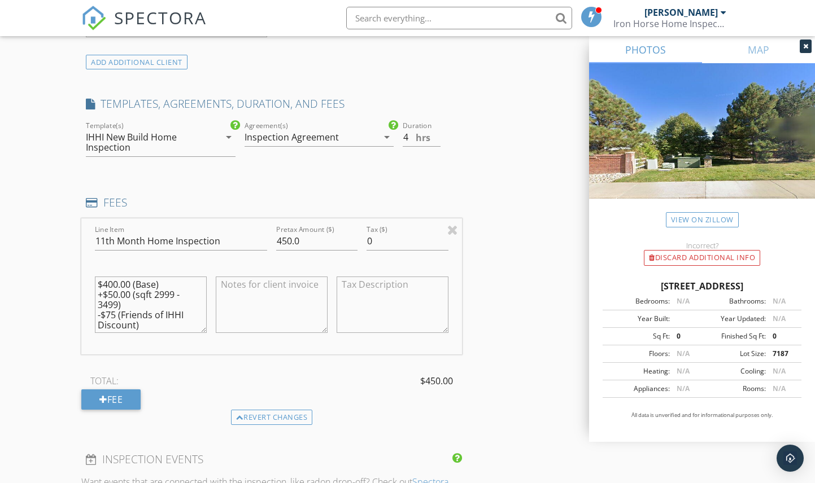
click at [285, 239] on div "Pretax Amount ($) 450.0" at bounding box center [317, 242] width 90 height 39
click at [285, 239] on input "450.0" at bounding box center [316, 241] width 81 height 19
drag, startPoint x: 293, startPoint y: 237, endPoint x: 262, endPoint y: 240, distance: 30.6
click at [262, 240] on div "Line Item 11th Month Home Inspection Pretax Amount ($) 450.0 Tax ($) 0 $400.00 …" at bounding box center [271, 287] width 380 height 136
type input "375.0"
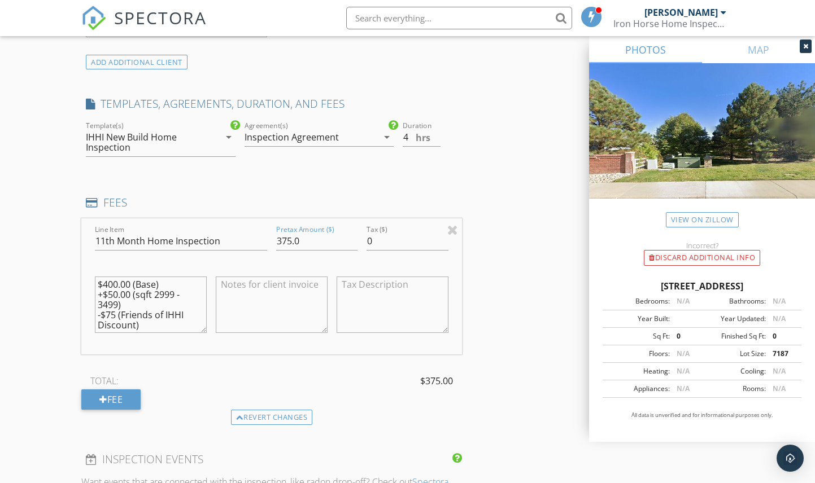
click at [505, 315] on div "INSPECTOR(S) check_box John Phillips PRIMARY John Phillips arrow_drop_down chec…" at bounding box center [407, 257] width 652 height 1985
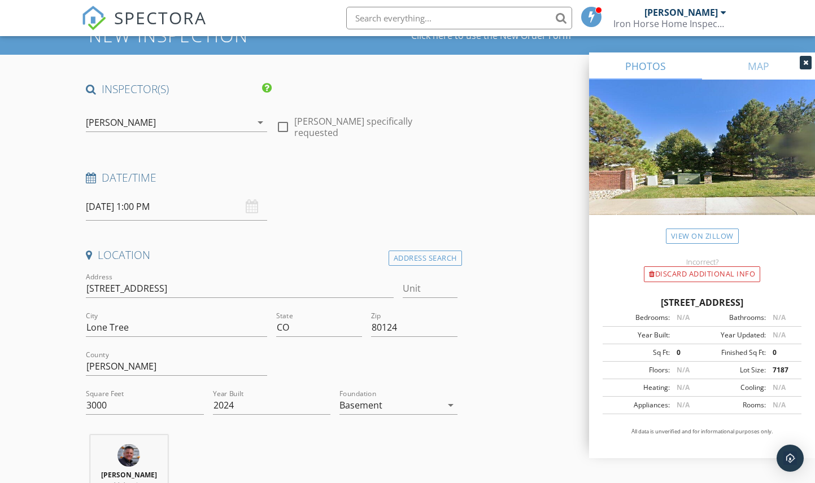
scroll to position [23, 0]
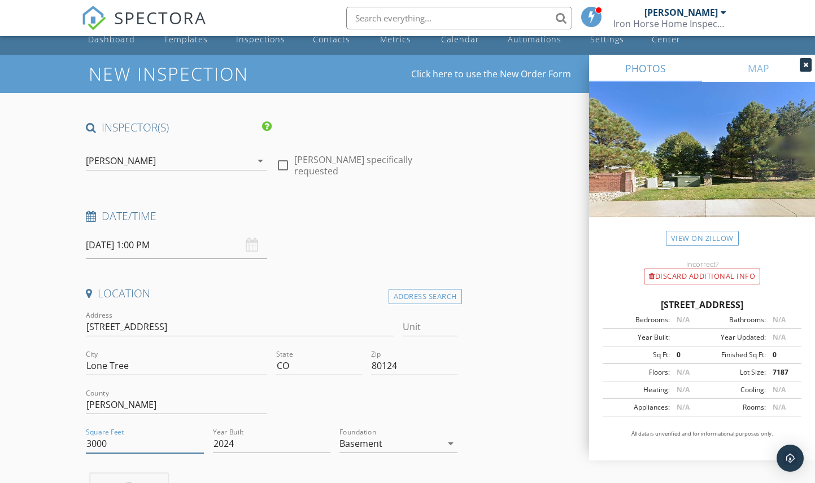
click at [98, 442] on input "3000" at bounding box center [144, 444] width 117 height 19
type input "3300"
click at [425, 399] on div at bounding box center [367, 406] width 190 height 39
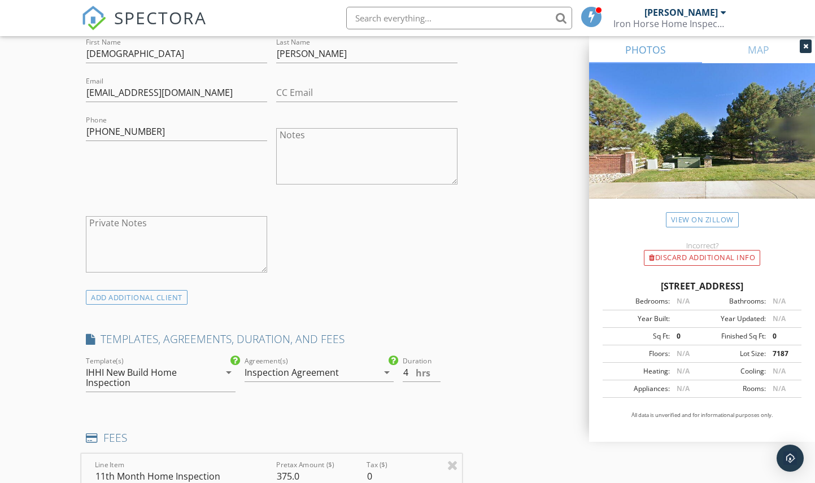
scroll to position [644, 0]
type input "3.5"
click at [437, 373] on input "3.5" at bounding box center [421, 371] width 37 height 19
click at [516, 392] on div "INSPECTOR(S) check_box John Phillips PRIMARY John Phillips arrow_drop_down chec…" at bounding box center [407, 491] width 652 height 1985
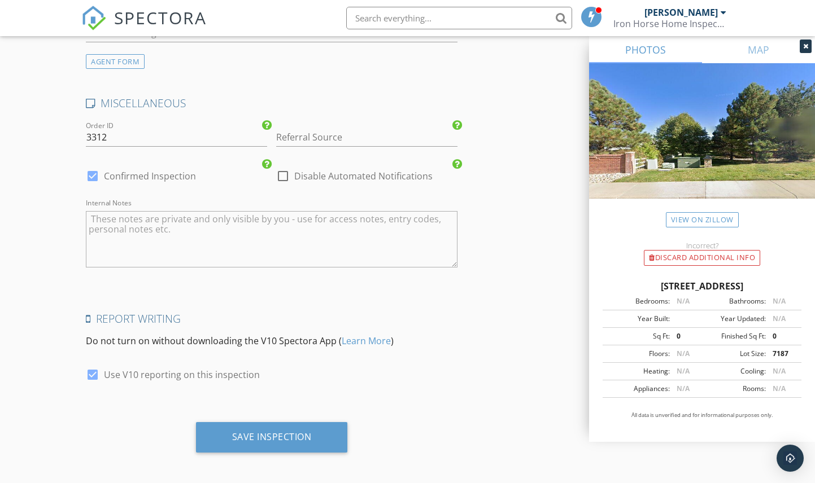
scroll to position [1666, 0]
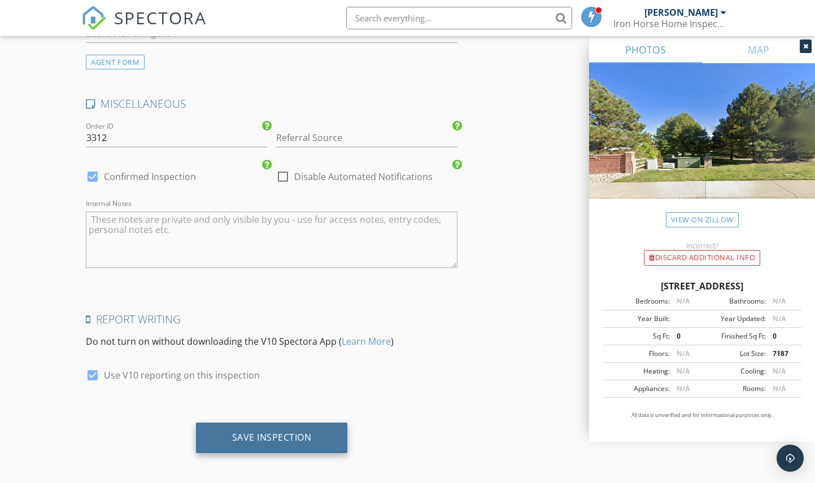
click at [309, 443] on div "Save Inspection" at bounding box center [272, 438] width 152 height 30
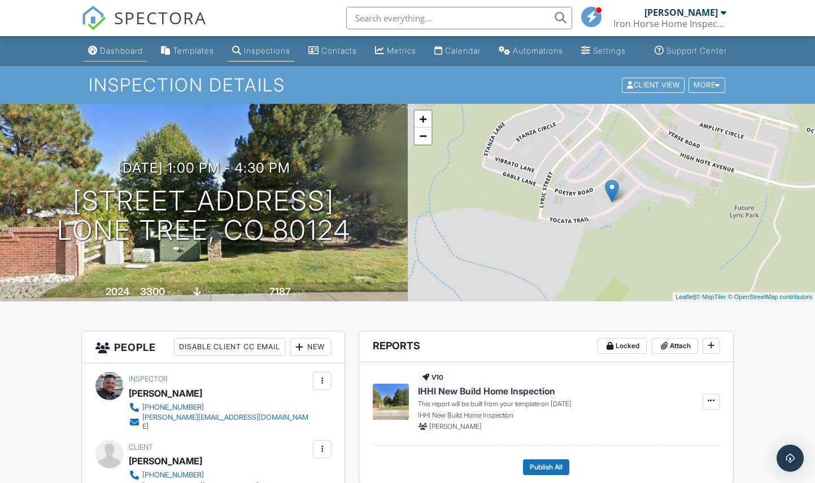
click at [100, 55] on div "Dashboard" at bounding box center [121, 51] width 43 height 10
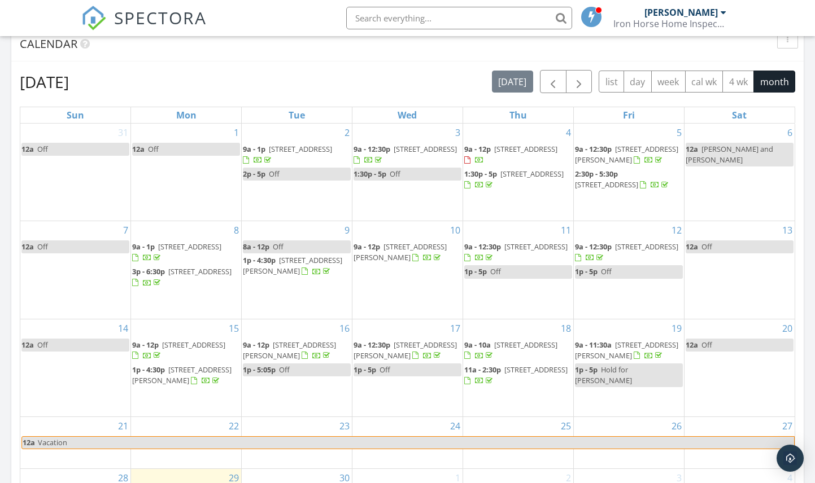
scroll to position [474, 0]
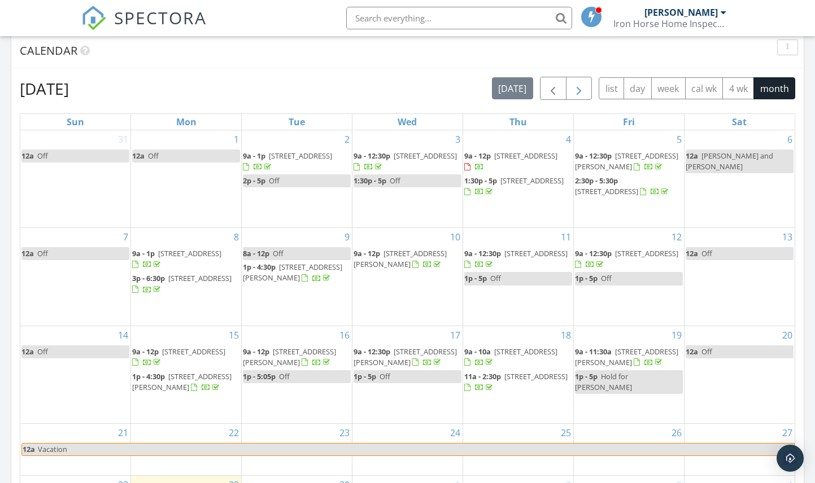
click at [580, 92] on span "button" at bounding box center [579, 89] width 14 height 14
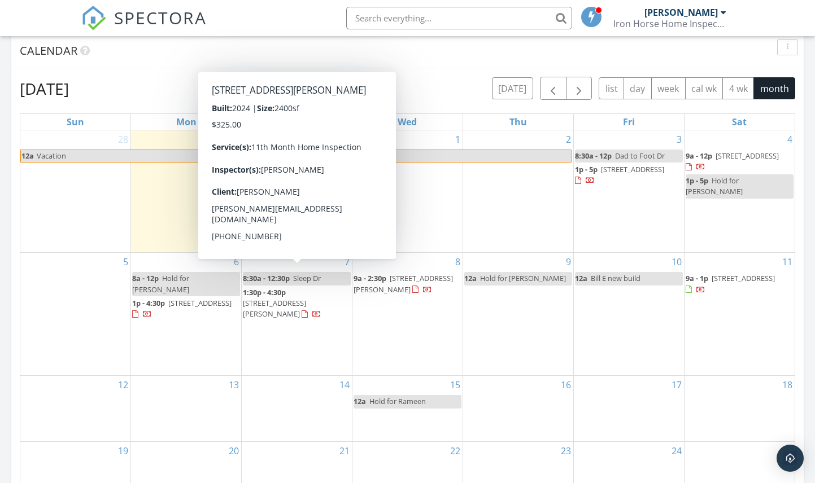
click at [283, 298] on span "[STREET_ADDRESS][PERSON_NAME]" at bounding box center [274, 308] width 63 height 21
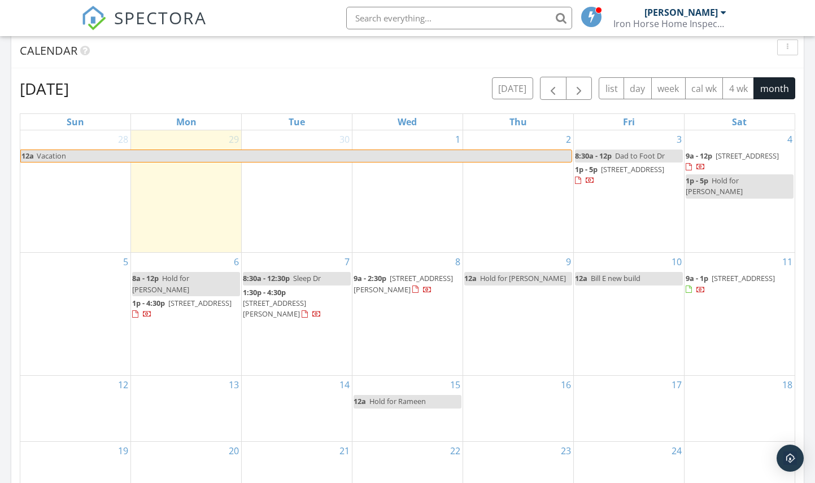
click at [387, 273] on span "[STREET_ADDRESS][PERSON_NAME]" at bounding box center [402, 283] width 99 height 21
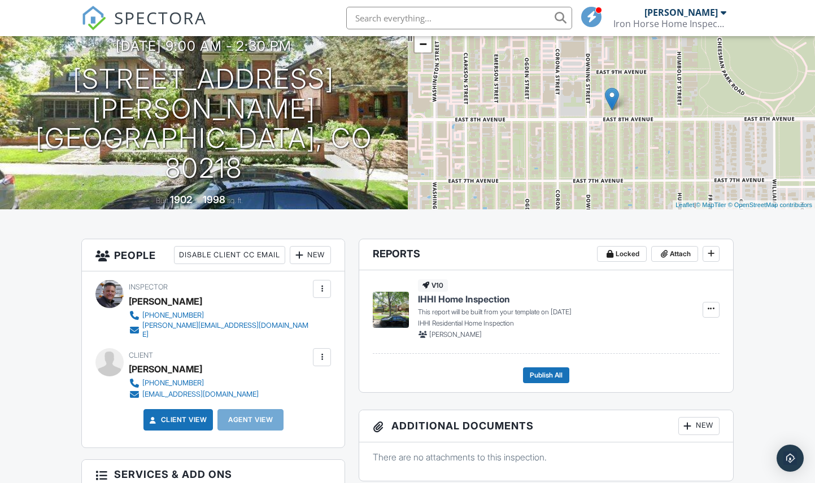
scroll to position [108, 0]
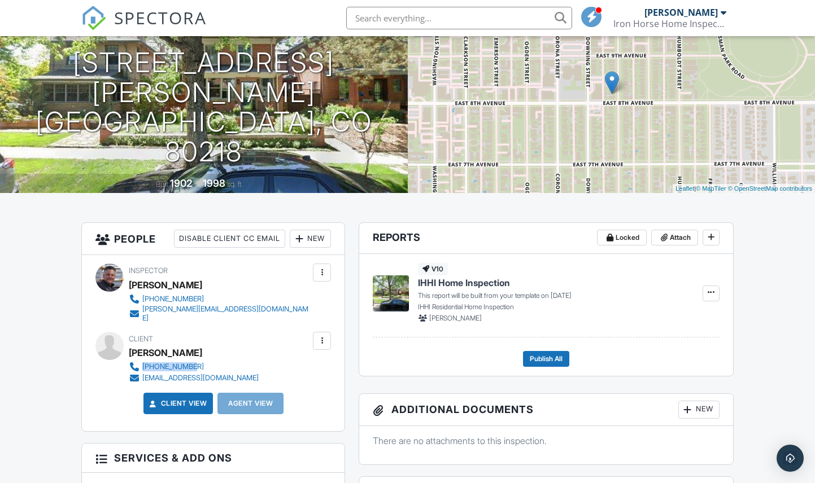
drag, startPoint x: 274, startPoint y: 372, endPoint x: 143, endPoint y: 371, distance: 130.4
click at [143, 371] on div "Client Gabriella Estrada 720-900-6349 gabbyestrada303@gmail.com" at bounding box center [221, 358] width 184 height 52
copy div "720-900-6349"
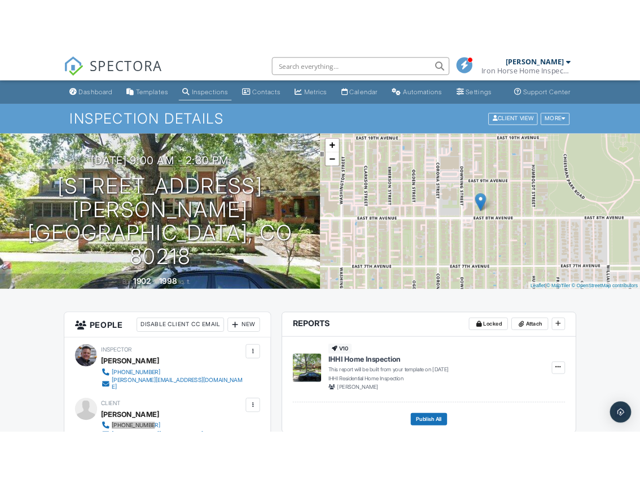
scroll to position [0, 0]
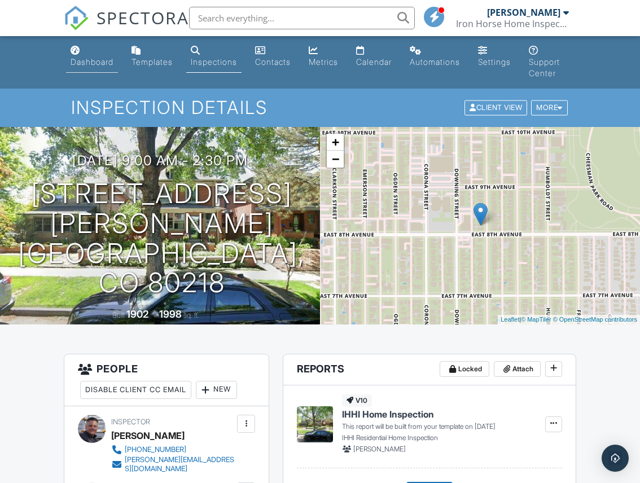
click at [87, 59] on div "Dashboard" at bounding box center [92, 62] width 43 height 10
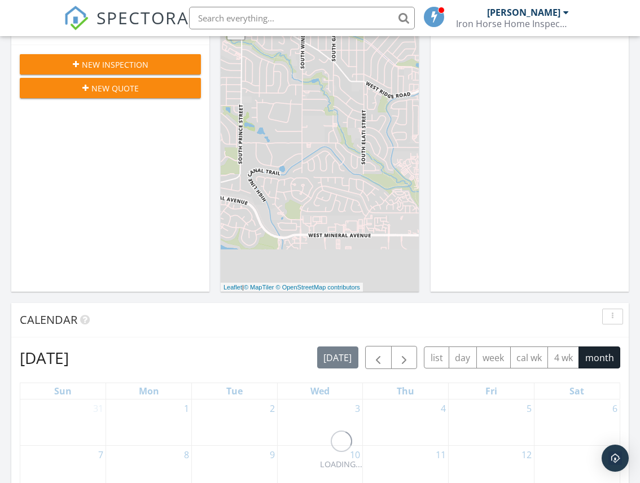
scroll to position [477, 0]
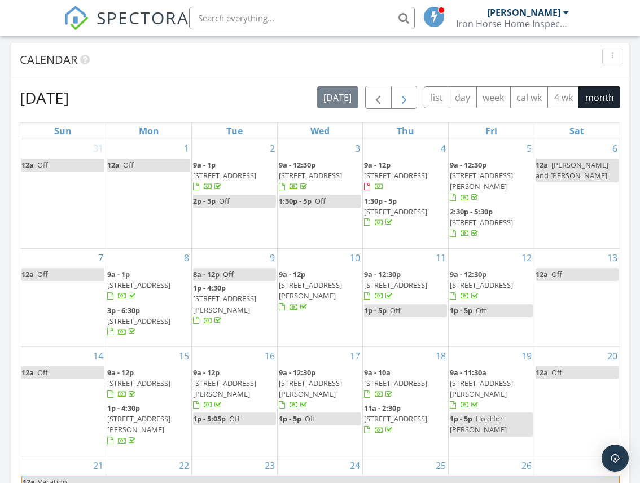
click at [407, 98] on span "button" at bounding box center [405, 98] width 14 height 14
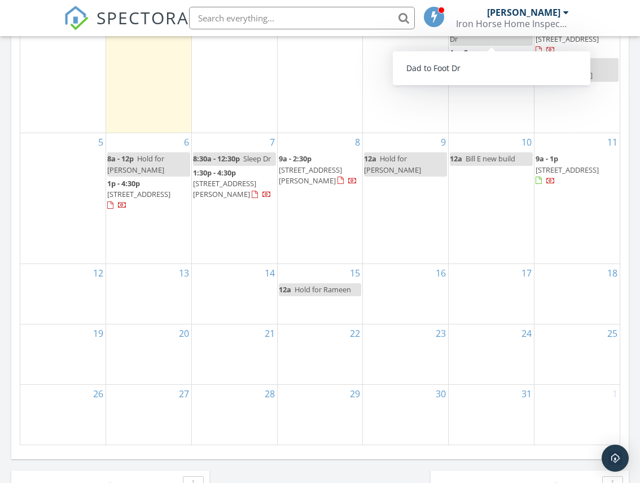
scroll to position [694, 0]
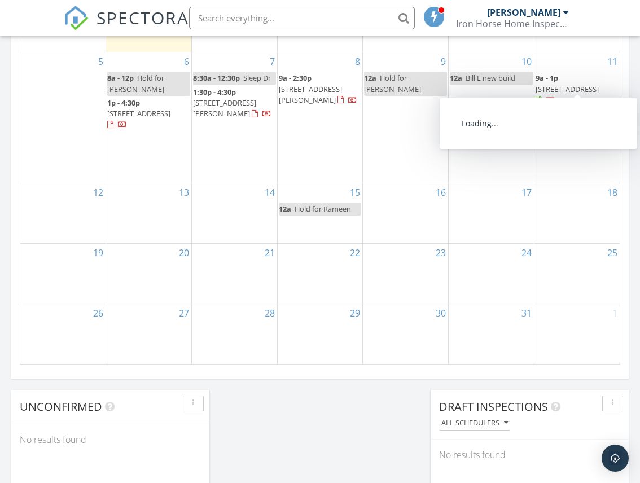
click at [547, 84] on span "[STREET_ADDRESS]" at bounding box center [567, 89] width 63 height 10
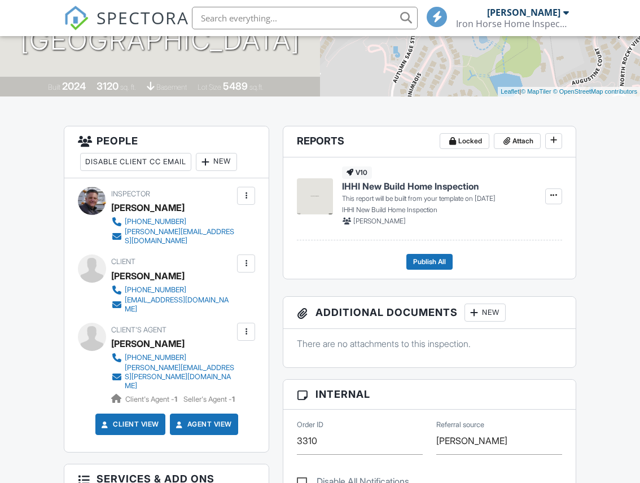
scroll to position [229, 0]
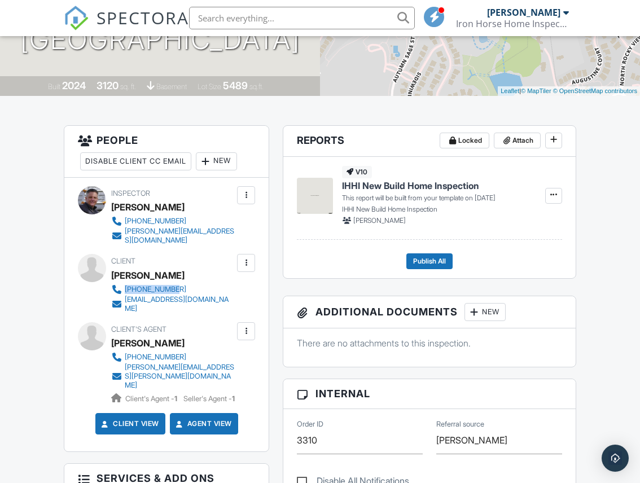
drag, startPoint x: 232, startPoint y: 289, endPoint x: 126, endPoint y: 288, distance: 105.6
click at [126, 288] on div "[PHONE_NUMBER] [EMAIL_ADDRESS][DOMAIN_NAME]" at bounding box center [177, 298] width 132 height 29
copy div "[PHONE_NUMBER]"
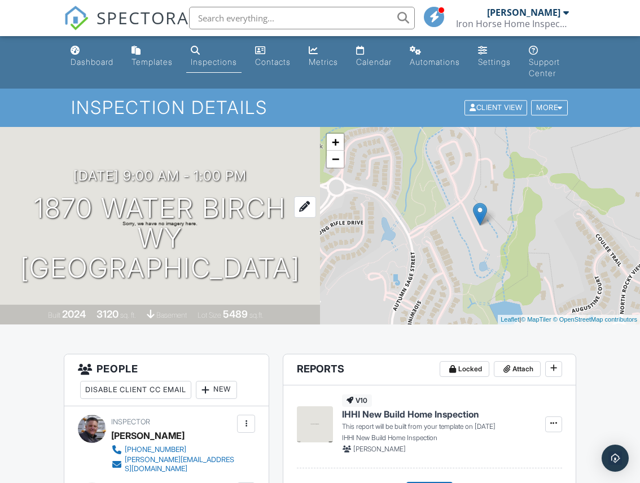
scroll to position [0, 0]
drag, startPoint x: 30, startPoint y: 156, endPoint x: 198, endPoint y: 278, distance: 207.0
click at [198, 278] on div "10/11/2025 9:00 am - 1:00 pm 1870 Water Birch Wy Castle Rock, CO 80108" at bounding box center [160, 225] width 320 height 115
copy div "10/11/2025 9:00 am - 1:00 pm 1870 Water Birch Wy Castle Rock, CO 80108"
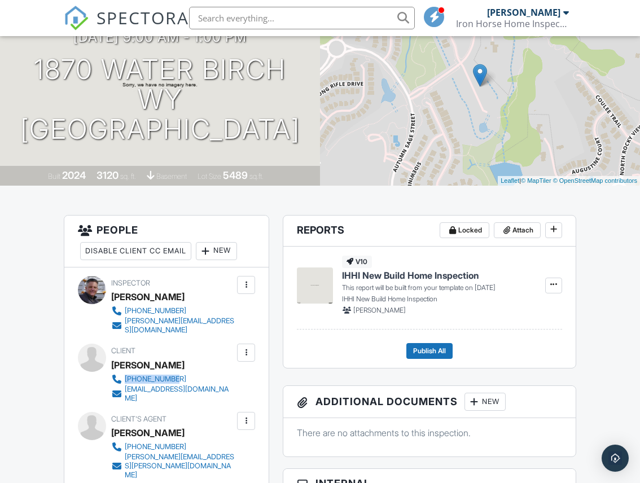
scroll to position [174, 0]
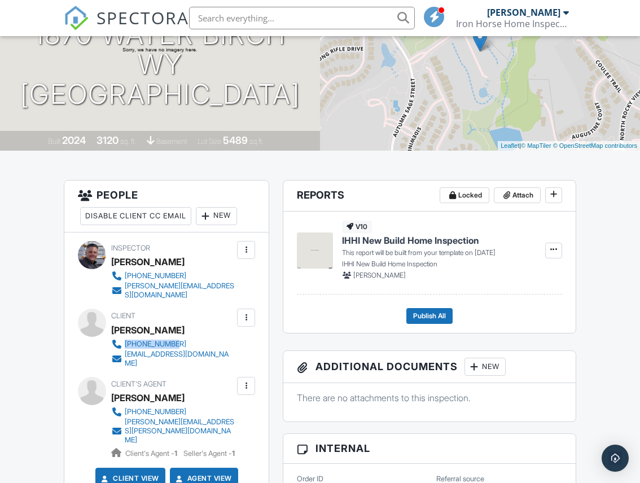
drag, startPoint x: 244, startPoint y: 344, endPoint x: 126, endPoint y: 343, distance: 118.0
click at [126, 343] on div "Client Lara Zefeldt 210-854-3859 hickshouse20219@gmail.com" at bounding box center [199, 338] width 177 height 59
copy div "[PHONE_NUMBER]"
drag, startPoint x: 235, startPoint y: 403, endPoint x: 126, endPoint y: 403, distance: 109.5
click at [126, 407] on div "612-760-2625 cindy.russ@compass.com Client's Agent - 1 Seller's Agent - 1" at bounding box center [177, 433] width 132 height 53
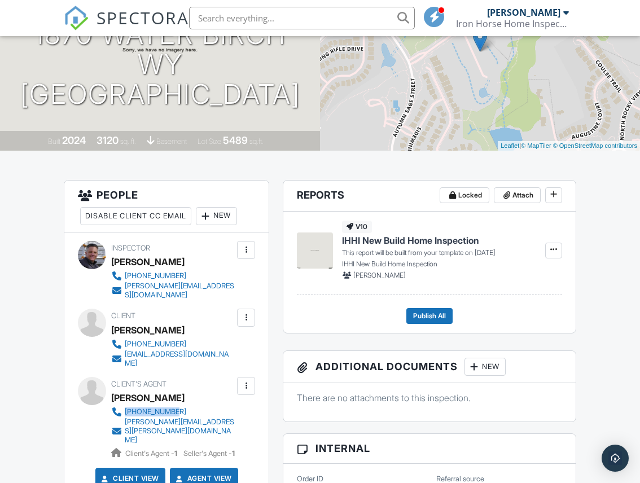
copy div "612-760-2625"
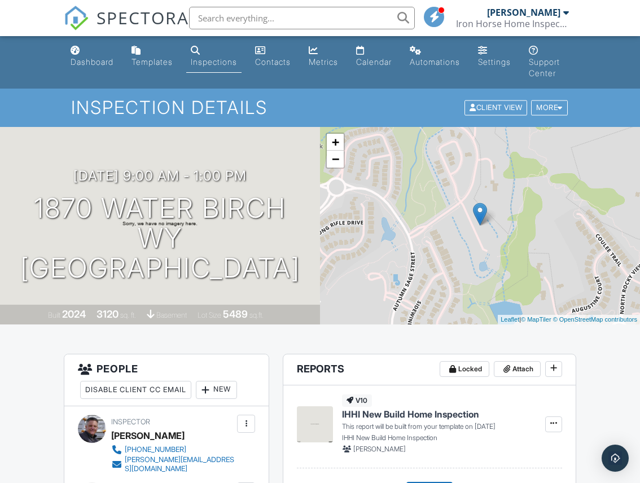
scroll to position [0, 0]
click at [200, 50] on div "Inspections" at bounding box center [196, 50] width 10 height 9
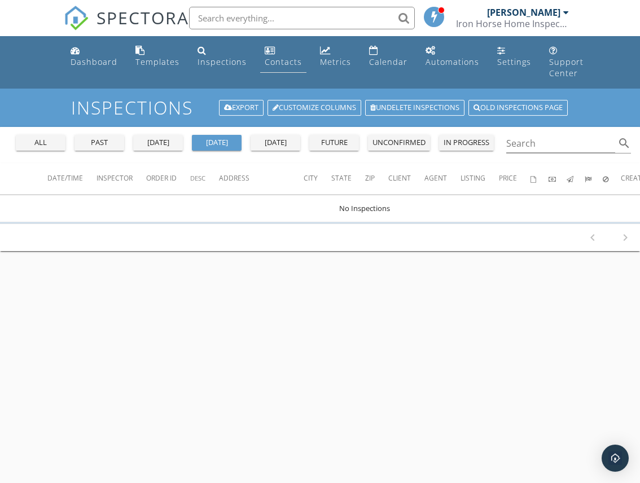
click at [277, 47] on link "Contacts" at bounding box center [283, 57] width 46 height 32
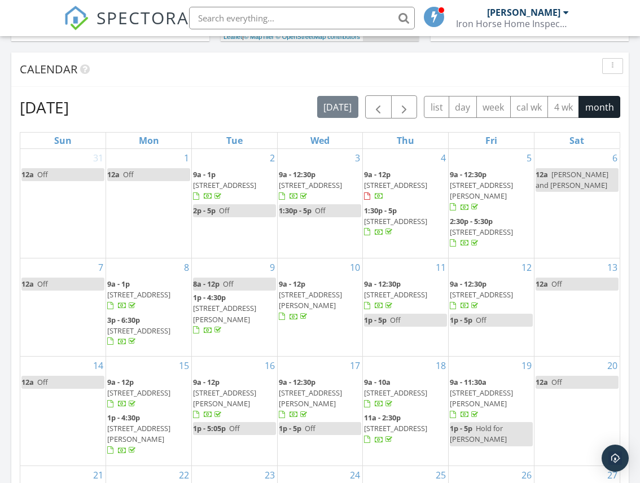
scroll to position [468, 0]
click at [404, 102] on span "button" at bounding box center [405, 108] width 14 height 14
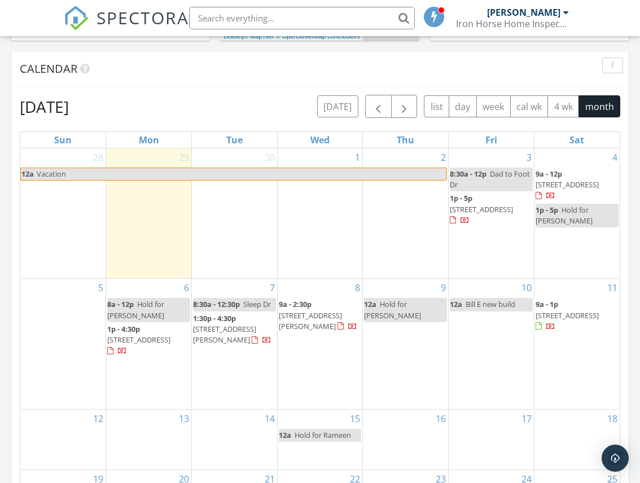
click at [558, 311] on span "1870 Water Birch Wy, Castle Rock 80108" at bounding box center [567, 316] width 63 height 10
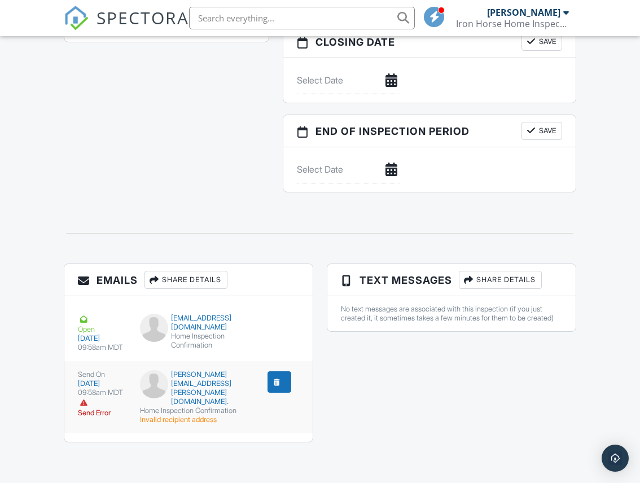
scroll to position [1111, 0]
click at [278, 377] on div "submit" at bounding box center [277, 382] width 11 height 11
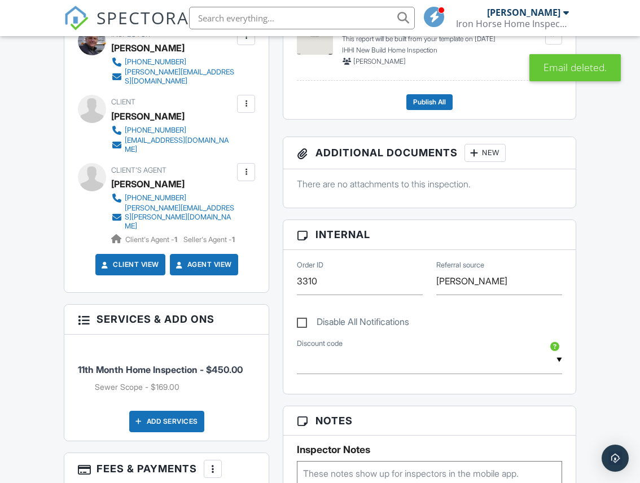
scroll to position [382, 0]
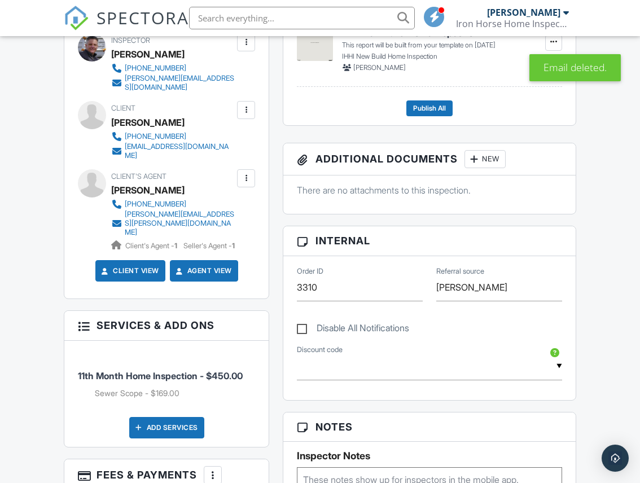
click at [243, 179] on div at bounding box center [246, 178] width 18 height 18
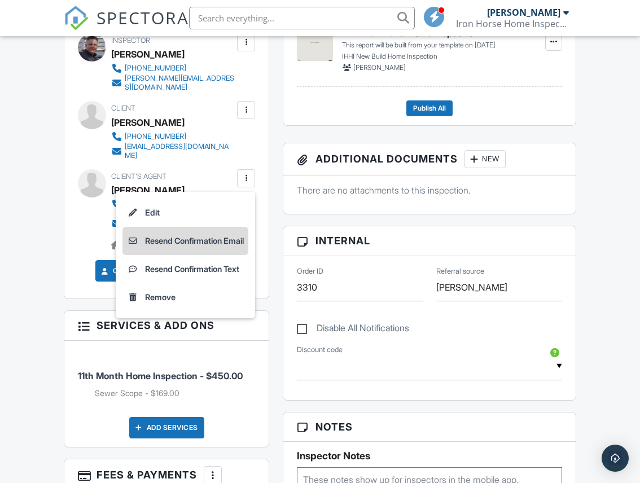
click at [199, 232] on li "Resend Confirmation Email" at bounding box center [186, 241] width 126 height 28
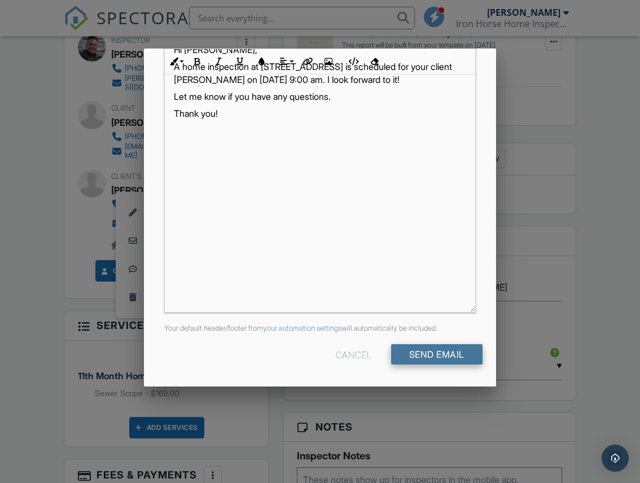
scroll to position [216, 0]
click at [422, 363] on input "Send Email" at bounding box center [436, 355] width 91 height 20
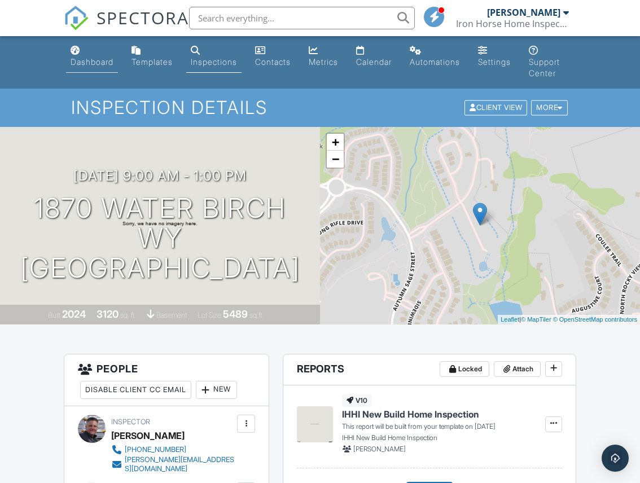
click at [101, 62] on div "Dashboard" at bounding box center [92, 62] width 43 height 10
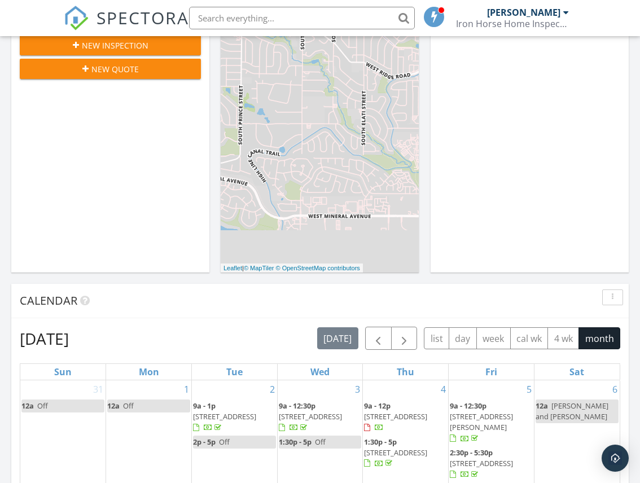
scroll to position [229, 0]
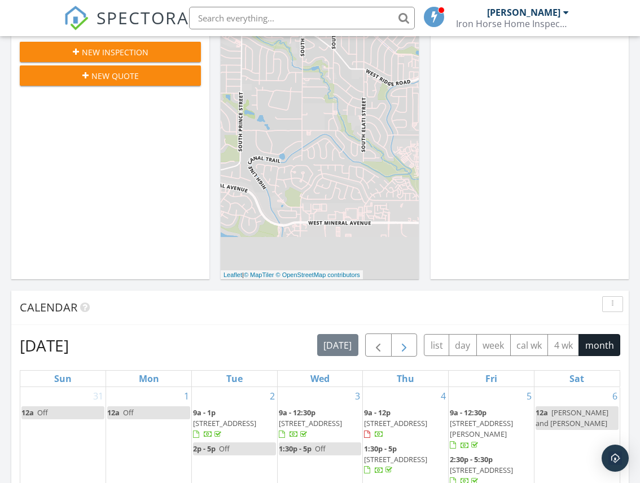
click at [408, 346] on span "button" at bounding box center [405, 346] width 14 height 14
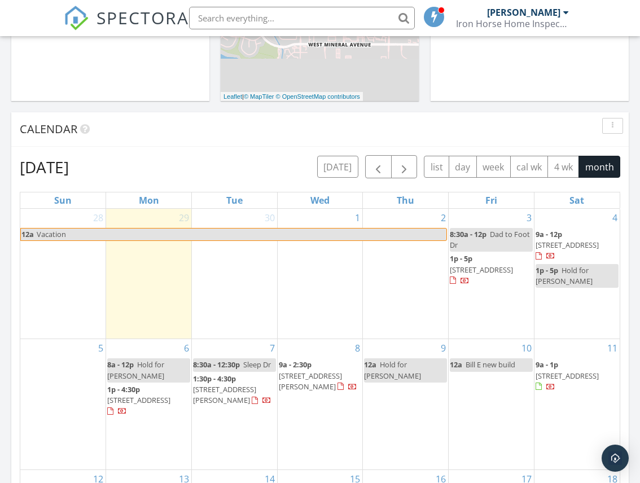
scroll to position [424, 0]
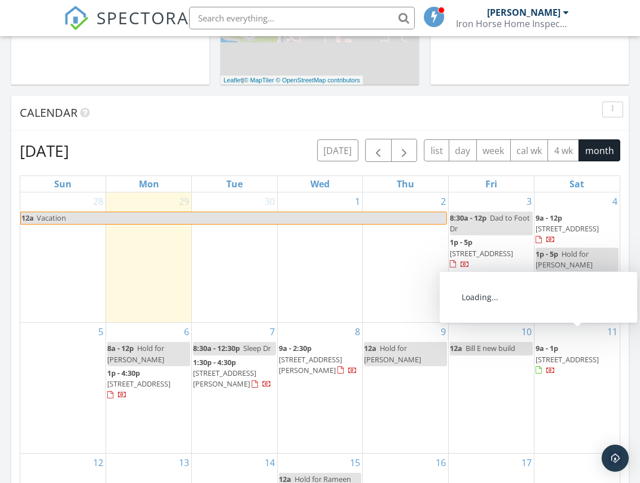
click at [586, 355] on span "1870 Water Birch Wy, Castle Rock 80108" at bounding box center [567, 360] width 63 height 10
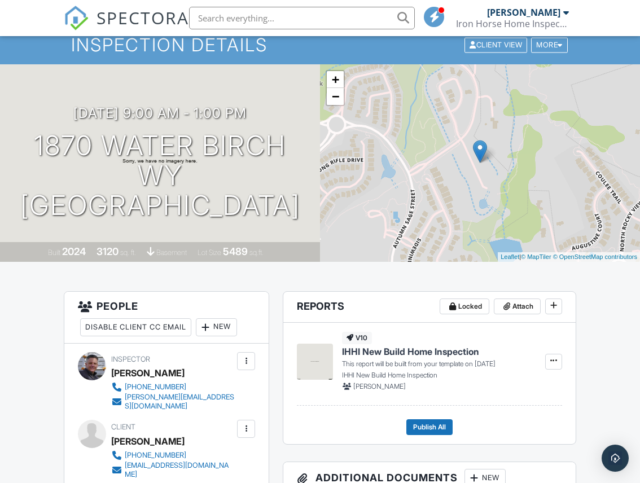
scroll to position [30, 0]
